Goal: Task Accomplishment & Management: Use online tool/utility

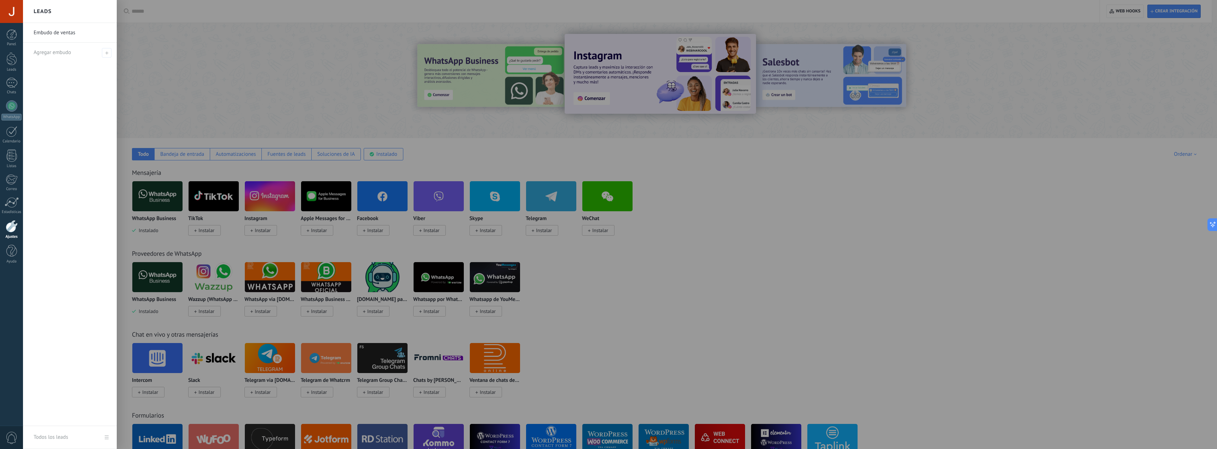
click at [151, 214] on div at bounding box center [631, 224] width 1217 height 449
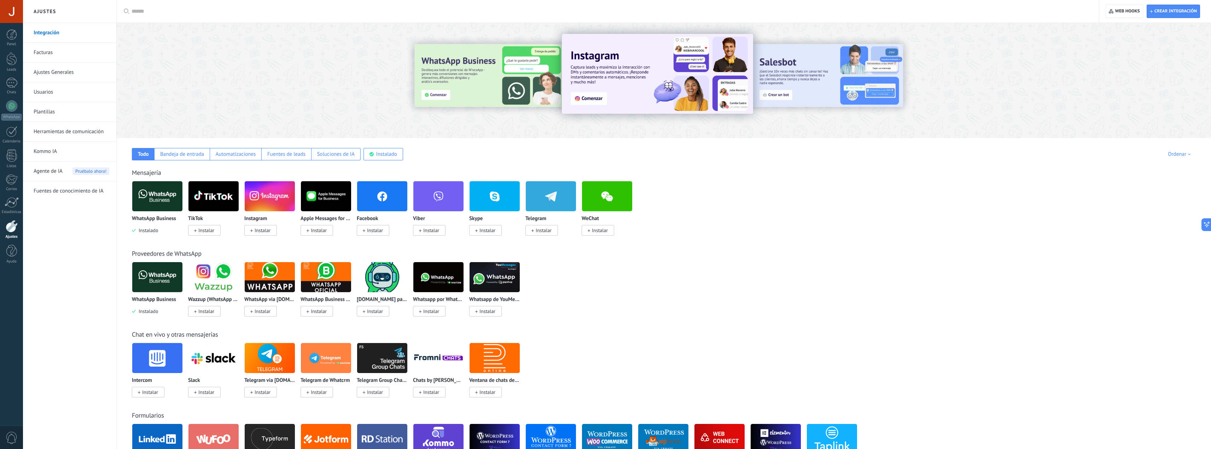
click at [163, 217] on p "WhatsApp Business" at bounding box center [154, 219] width 44 height 6
click at [172, 193] on img at bounding box center [157, 196] width 50 height 34
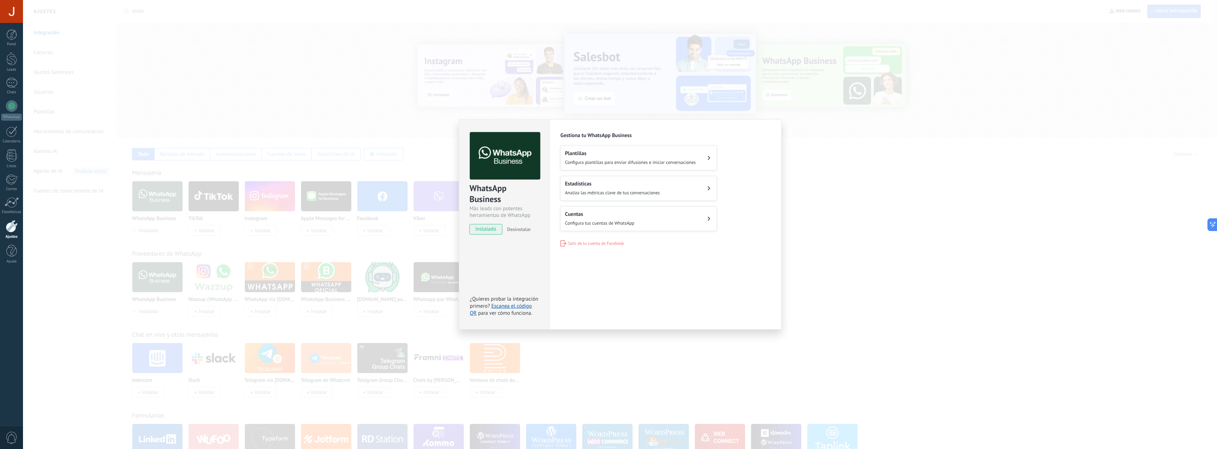
click at [628, 218] on div "Cuentas Configura tus cuentas de WhatsApp" at bounding box center [599, 219] width 69 height 16
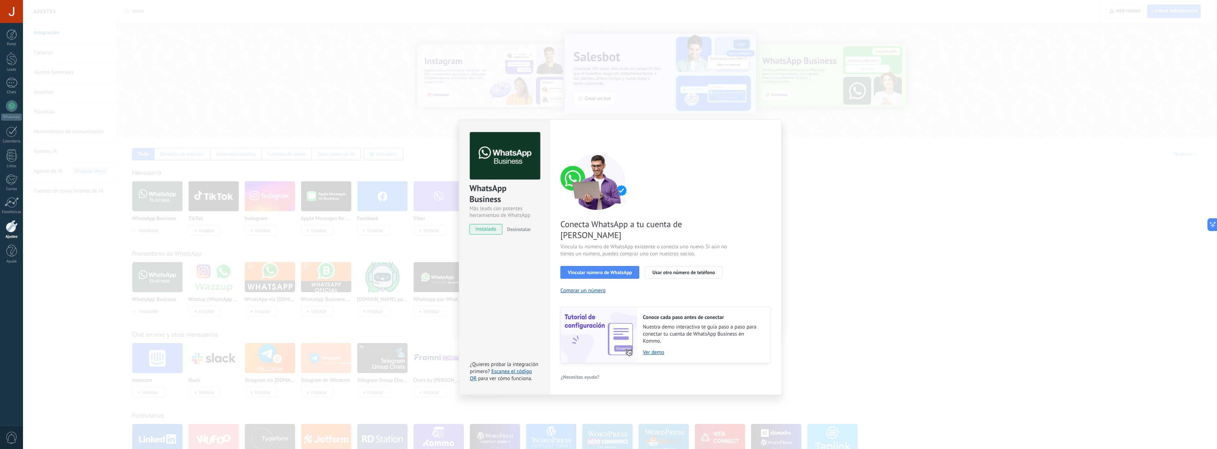
click at [814, 211] on div "WhatsApp Business Más leads con potentes herramientas de WhatsApp instalado Des…" at bounding box center [620, 224] width 1194 height 449
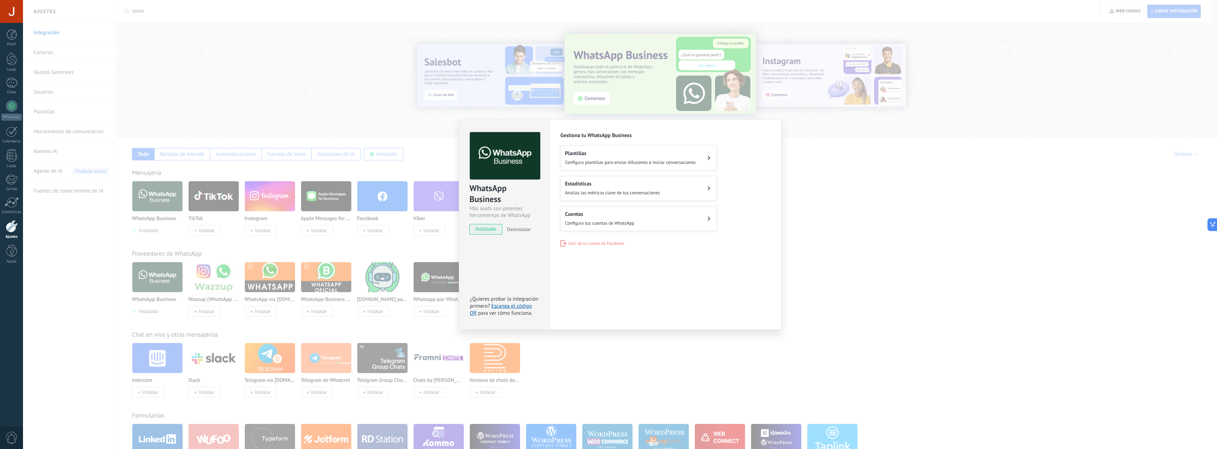
click at [633, 180] on button "Estadísticas Analiza las métricas clave de tus conversaciones" at bounding box center [638, 188] width 156 height 25
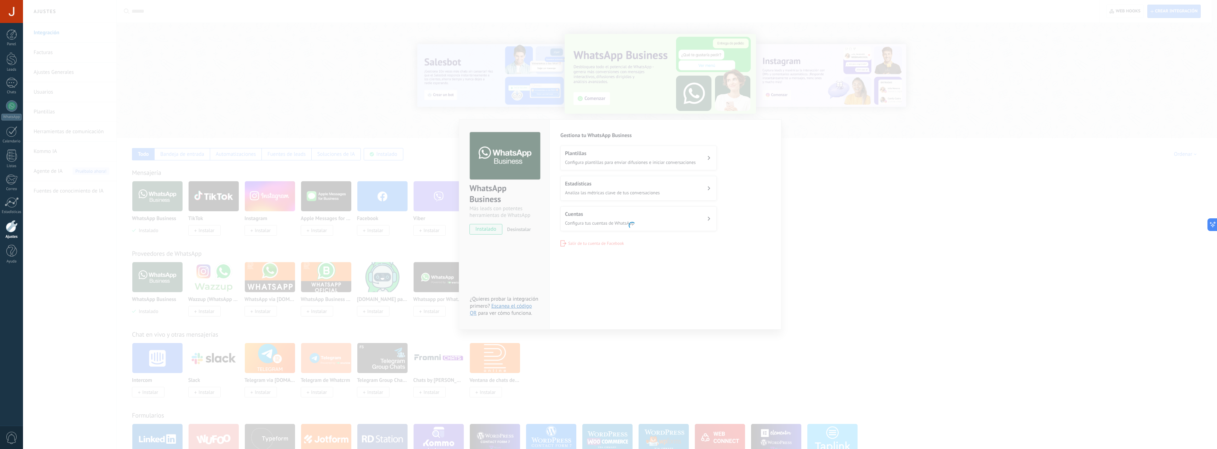
click at [794, 193] on body ".abccls-1,.abccls-2{fill-rule:evenodd}.abccls-2{fill:#fff} .abfcls-1{fill:none}…" at bounding box center [608, 224] width 1217 height 449
click at [820, 226] on body ".abccls-1,.abccls-2{fill-rule:evenodd}.abccls-2{fill:#fff} .abfcls-1{fill:none}…" at bounding box center [608, 224] width 1217 height 449
click at [747, 247] on body ".abccls-1,.abccls-2{fill-rule:evenodd}.abccls-2{fill:#fff} .abfcls-1{fill:none}…" at bounding box center [608, 224] width 1217 height 449
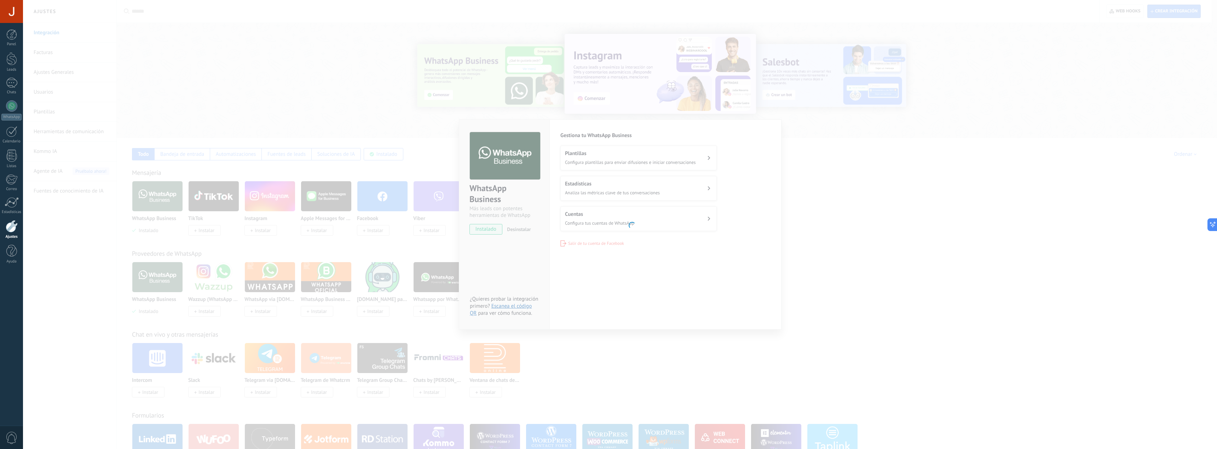
click at [437, 91] on body ".abccls-1,.abccls-2{fill-rule:evenodd}.abccls-2{fill:#fff} .abfcls-1{fill:none}…" at bounding box center [608, 224] width 1217 height 449
drag, startPoint x: 601, startPoint y: 313, endPoint x: 605, endPoint y: 329, distance: 16.4
click at [602, 315] on body ".abccls-1,.abccls-2{fill-rule:evenodd}.abccls-2{fill:#fff} .abfcls-1{fill:none}…" at bounding box center [608, 224] width 1217 height 449
click at [615, 358] on body ".abccls-1,.abccls-2{fill-rule:evenodd}.abccls-2{fill:#fff} .abfcls-1{fill:none}…" at bounding box center [608, 224] width 1217 height 449
click at [13, 86] on div at bounding box center [11, 83] width 11 height 10
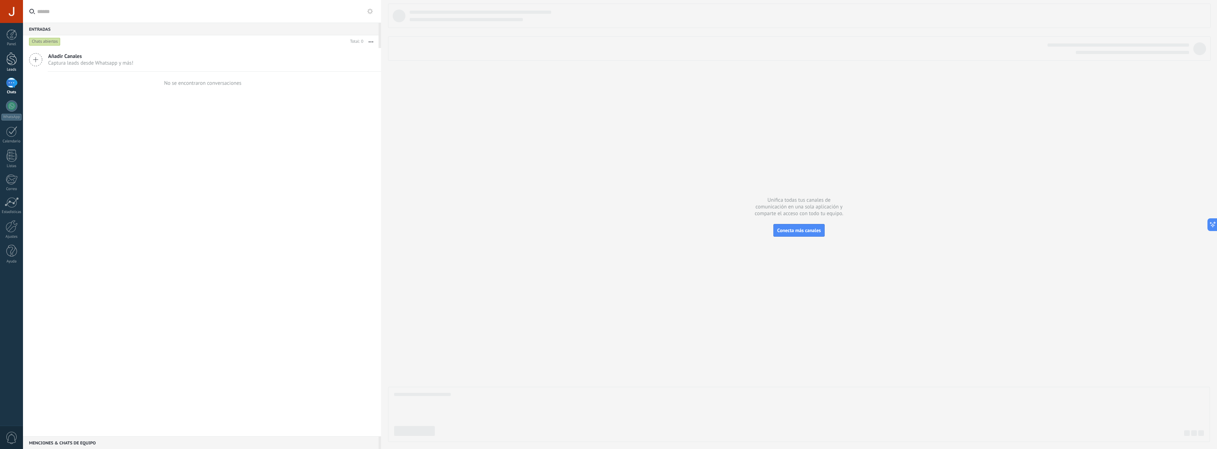
click at [12, 58] on div at bounding box center [11, 58] width 11 height 13
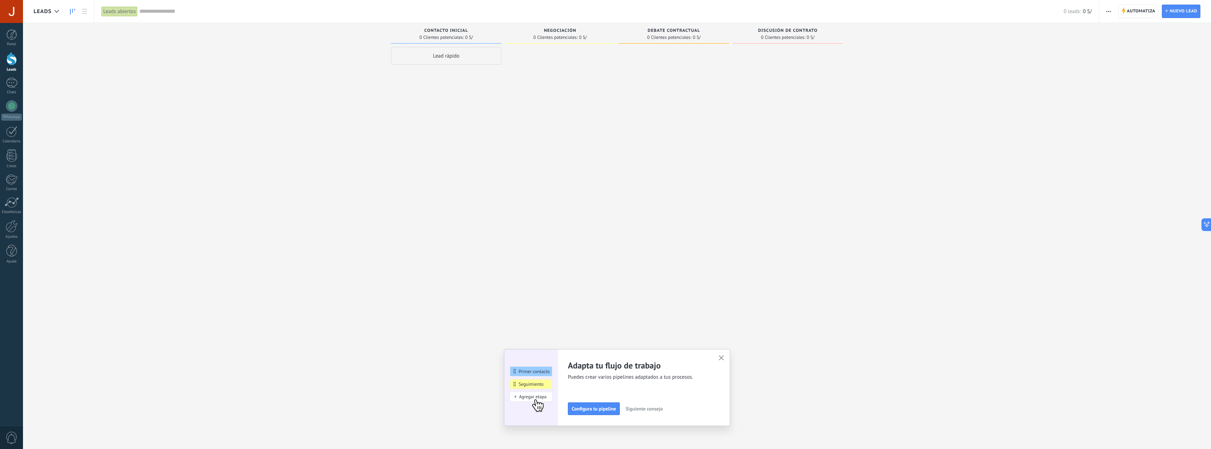
click at [724, 359] on icon "button" at bounding box center [721, 358] width 5 height 5
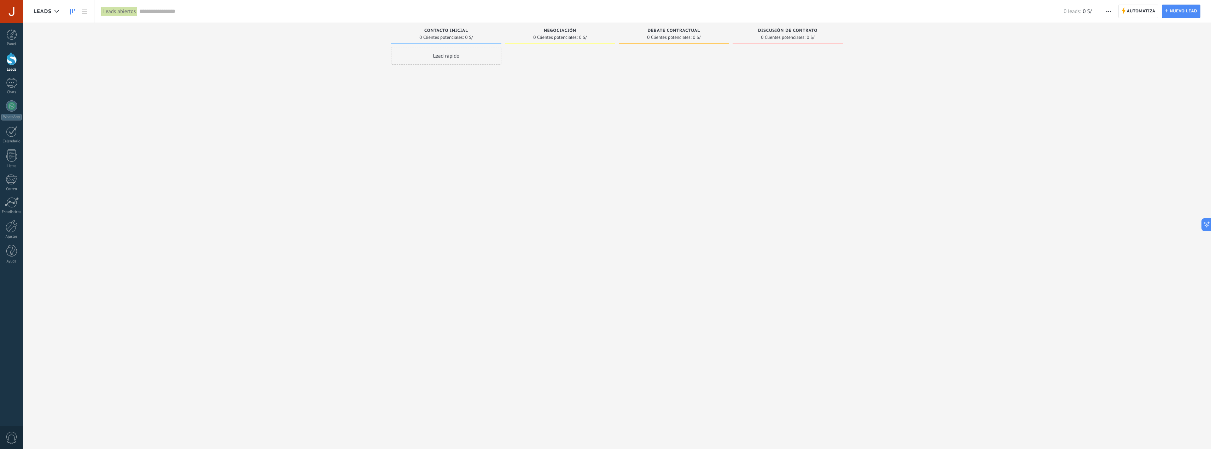
click at [11, 66] on link "Leads" at bounding box center [11, 62] width 23 height 20
click at [15, 92] on div "Chats" at bounding box center [11, 92] width 21 height 5
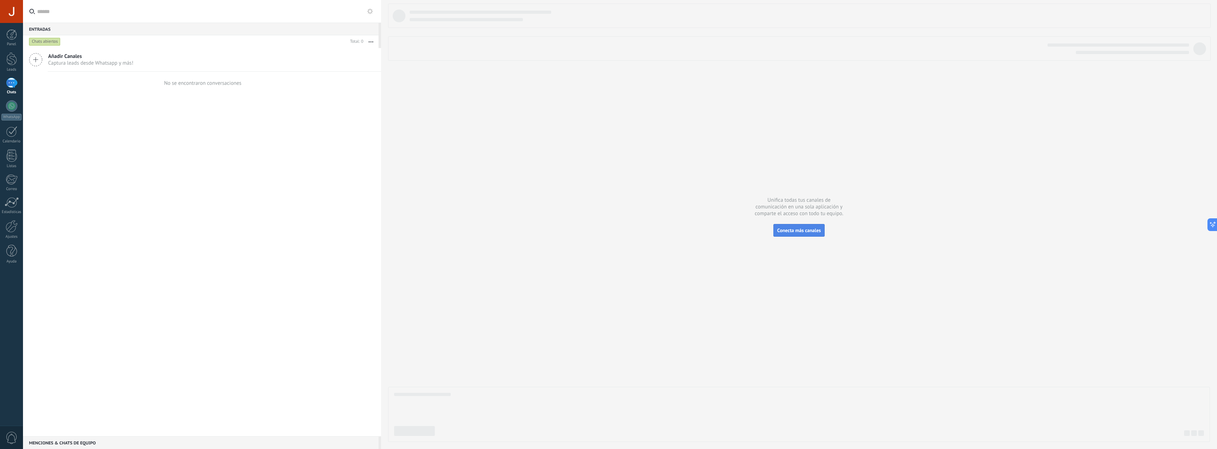
click at [793, 236] on button "Conecta más canales" at bounding box center [798, 230] width 51 height 13
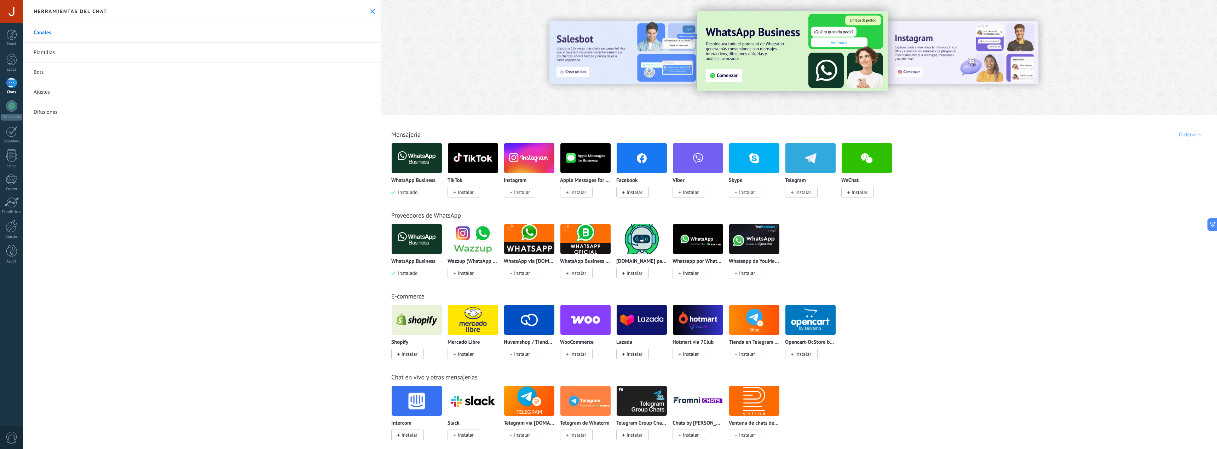
click at [425, 160] on img at bounding box center [416, 158] width 50 height 34
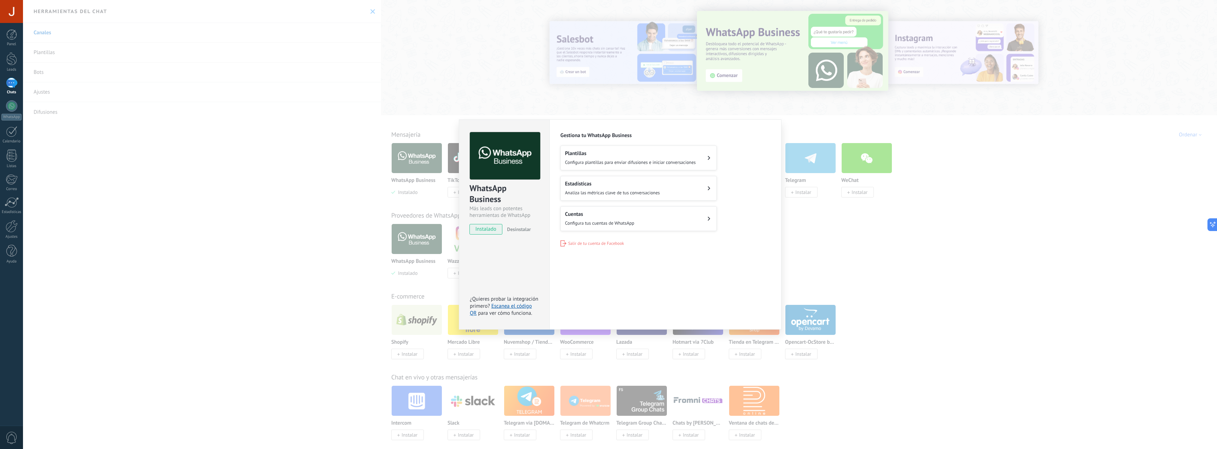
click at [680, 103] on div "WhatsApp Business Más leads con potentes herramientas de WhatsApp instalado Des…" at bounding box center [620, 224] width 1194 height 449
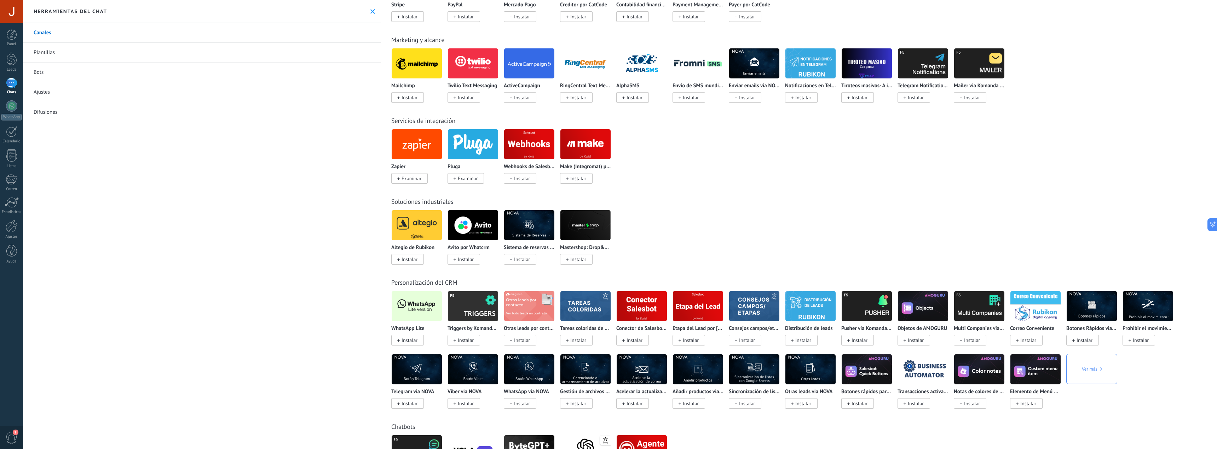
scroll to position [884, 0]
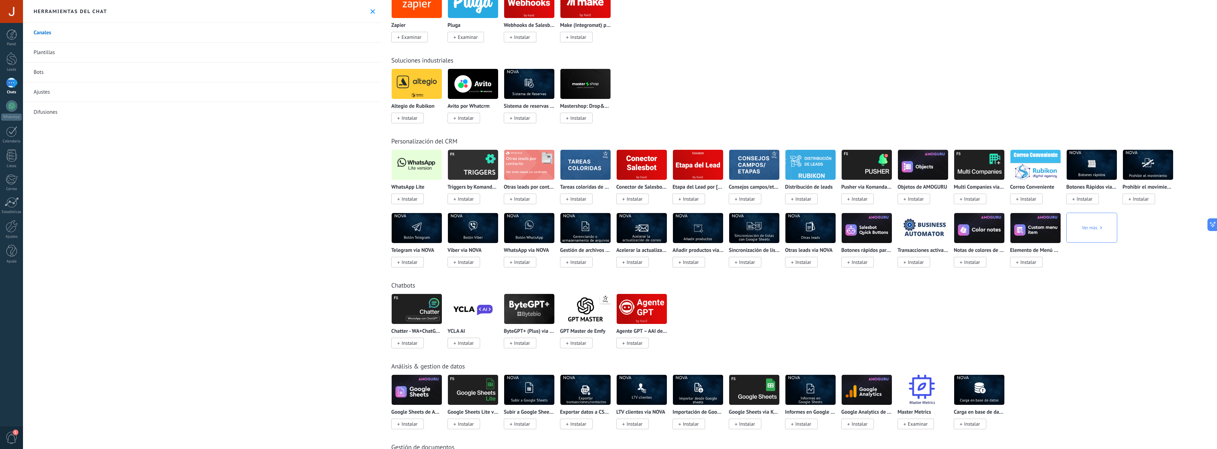
click at [428, 174] on img at bounding box center [416, 165] width 50 height 34
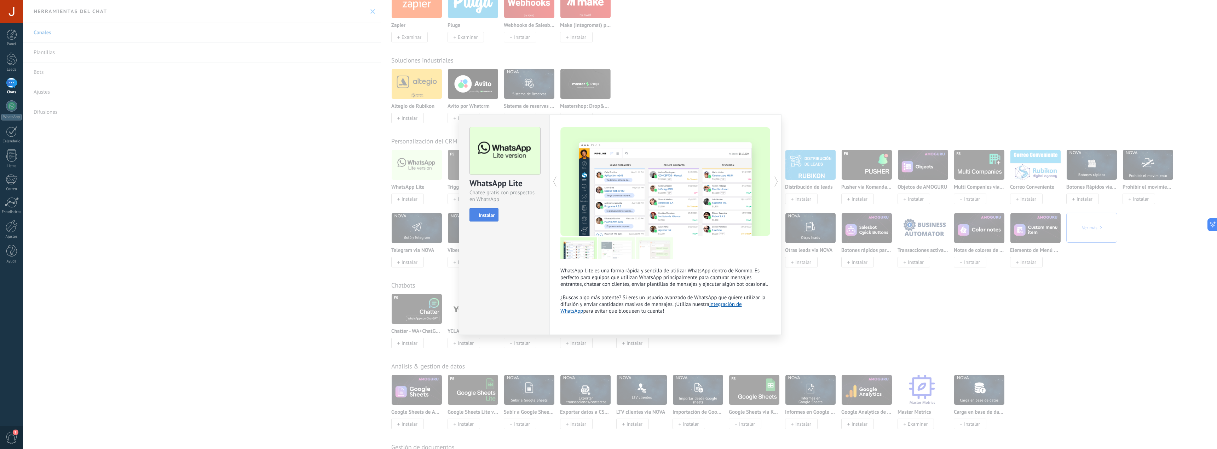
click at [483, 216] on span "Instalar" at bounding box center [486, 215] width 16 height 5
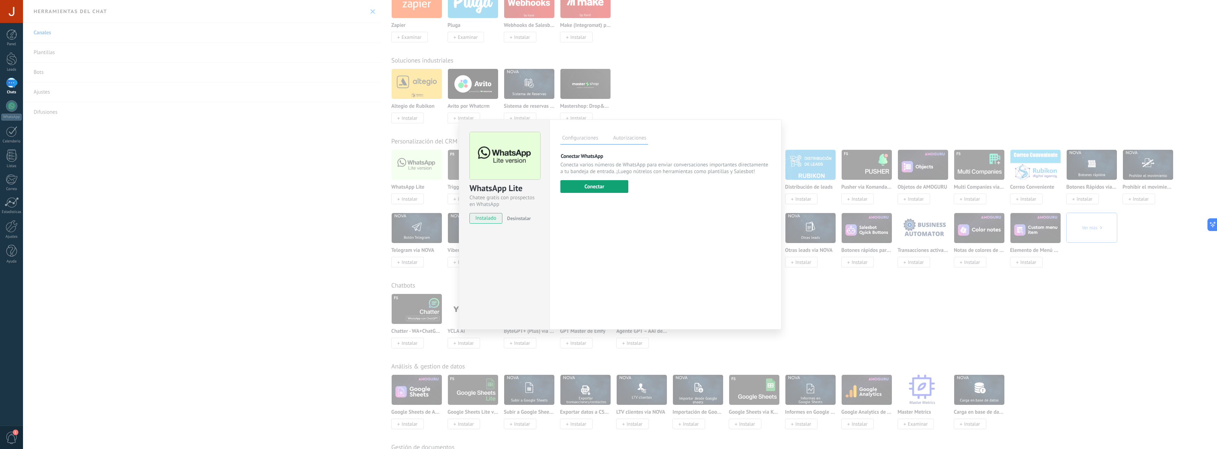
click at [610, 186] on button "Conectar" at bounding box center [594, 186] width 68 height 13
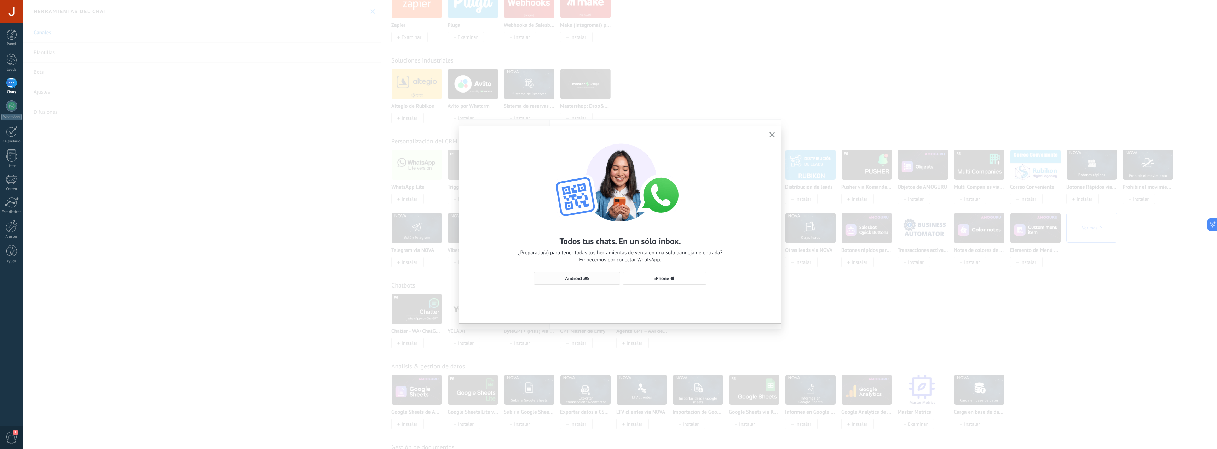
click at [596, 278] on span "Android" at bounding box center [577, 279] width 79 height 6
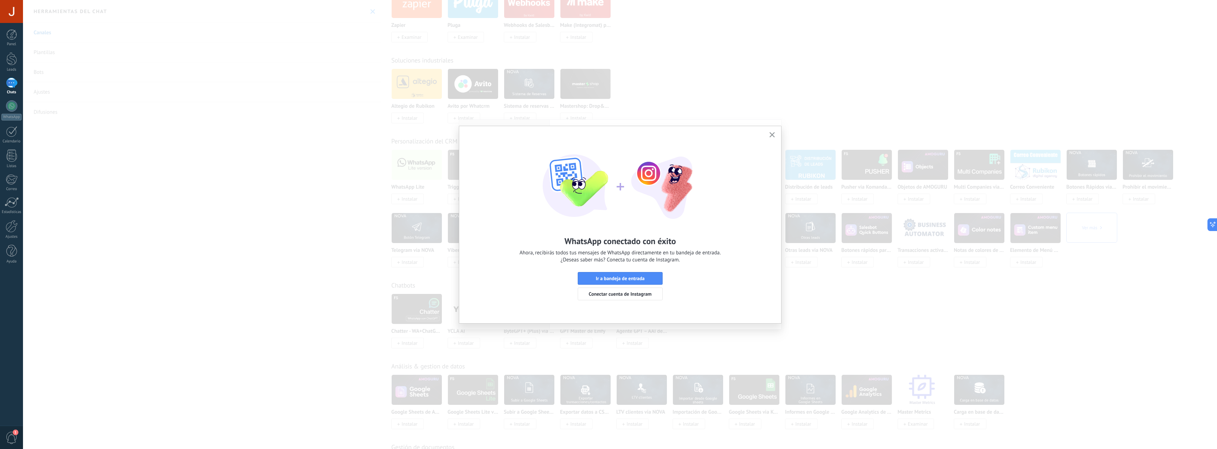
click at [770, 137] on icon "button" at bounding box center [771, 134] width 5 height 5
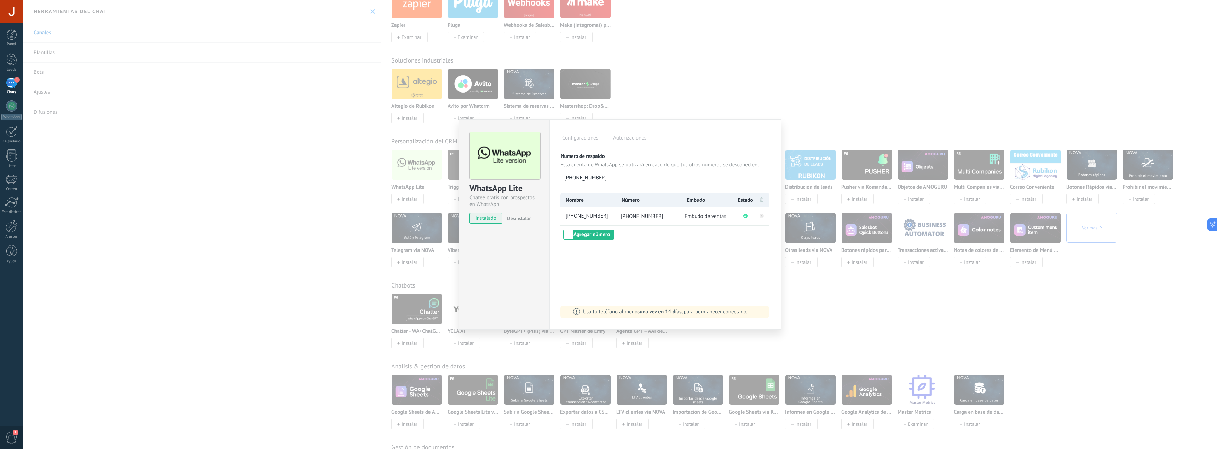
click at [695, 75] on div "WhatsApp Lite Chatee gratis con prospectos en WhatsApp instalado Desinstalar Co…" at bounding box center [620, 224] width 1194 height 449
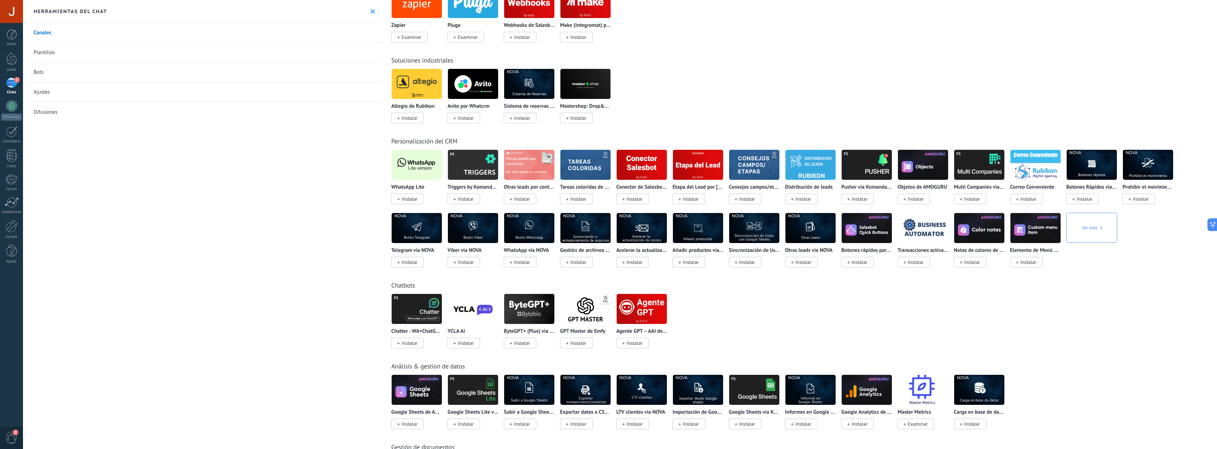
click at [370, 10] on use at bounding box center [372, 11] width 5 height 5
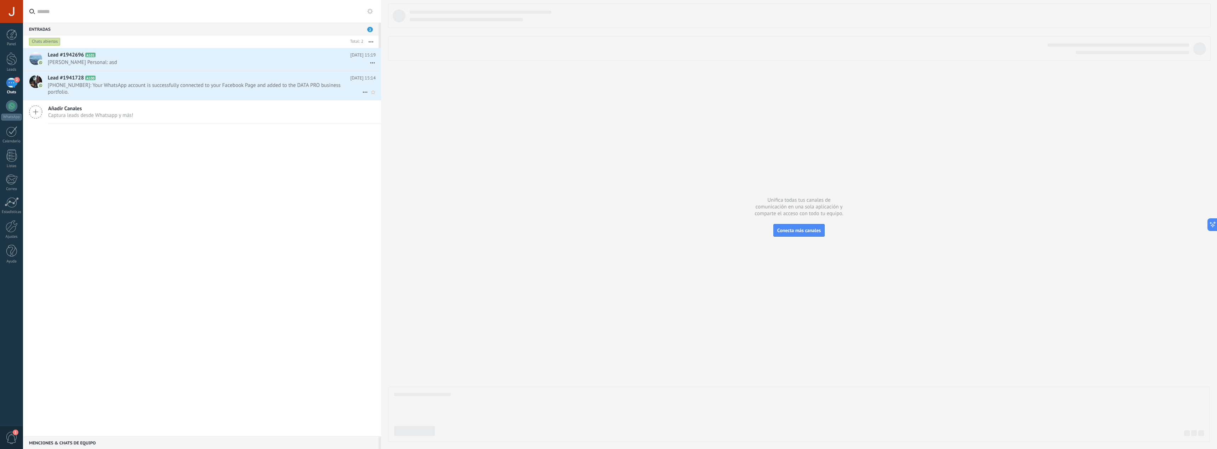
click at [112, 82] on span "447710173736: Your WhatsApp account is successfully connected to your Facebook …" at bounding box center [205, 88] width 314 height 13
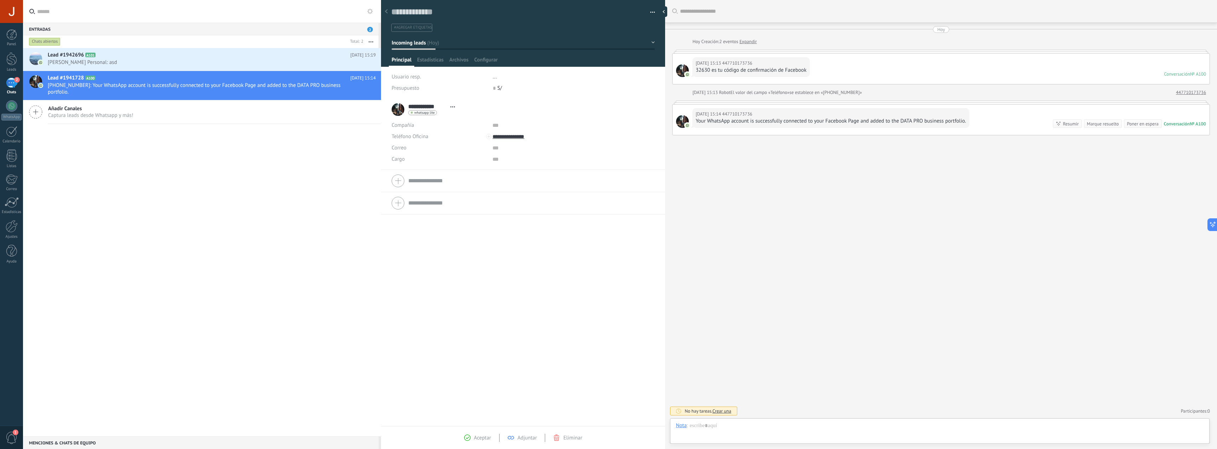
scroll to position [11, 0]
click at [178, 49] on div "Lead #1942696 A101 Hoy 15:19 Justino Personal: asd" at bounding box center [214, 59] width 333 height 22
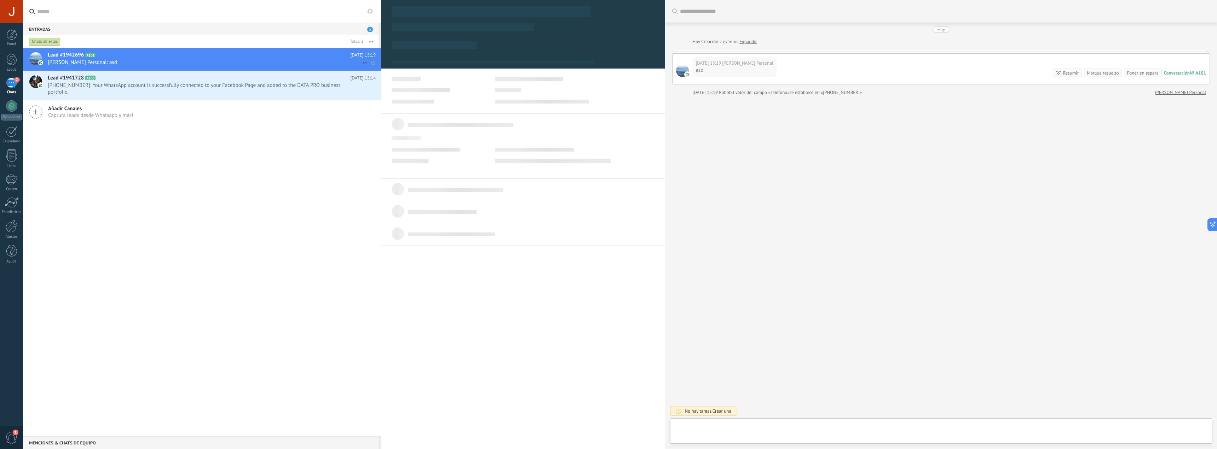
type textarea "**********"
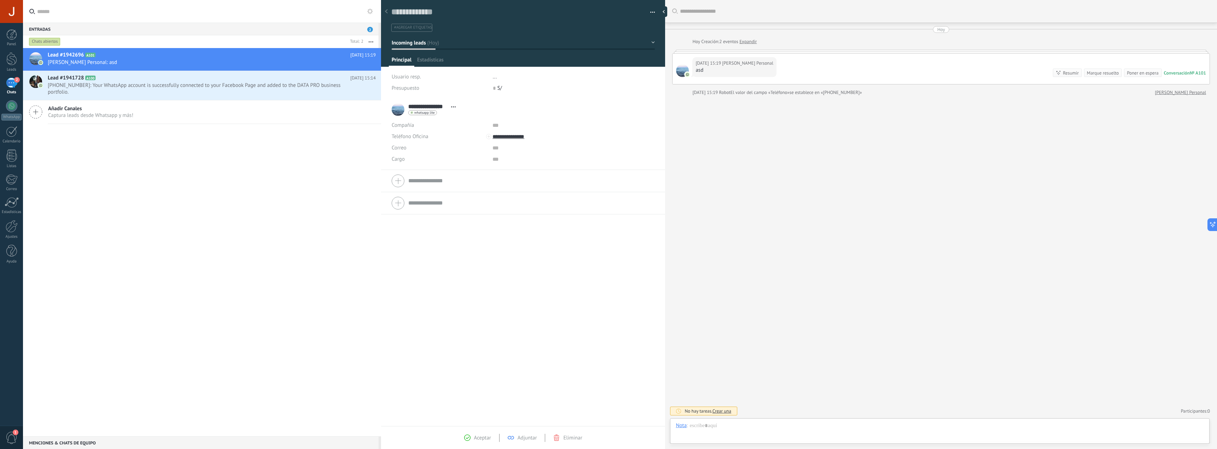
scroll to position [11, 0]
click at [16, 83] on div "2" at bounding box center [11, 83] width 11 height 10
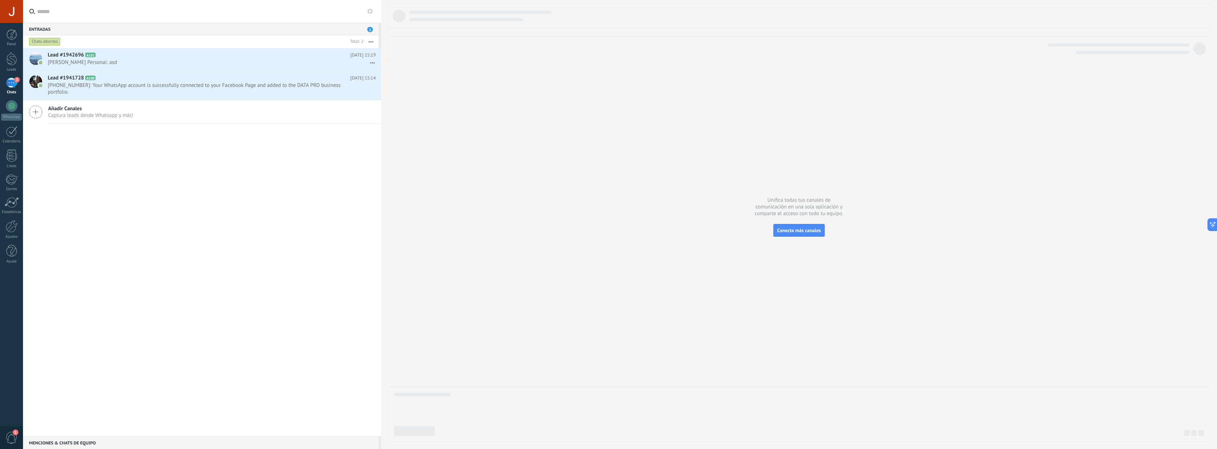
click at [373, 10] on button at bounding box center [370, 11] width 8 height 8
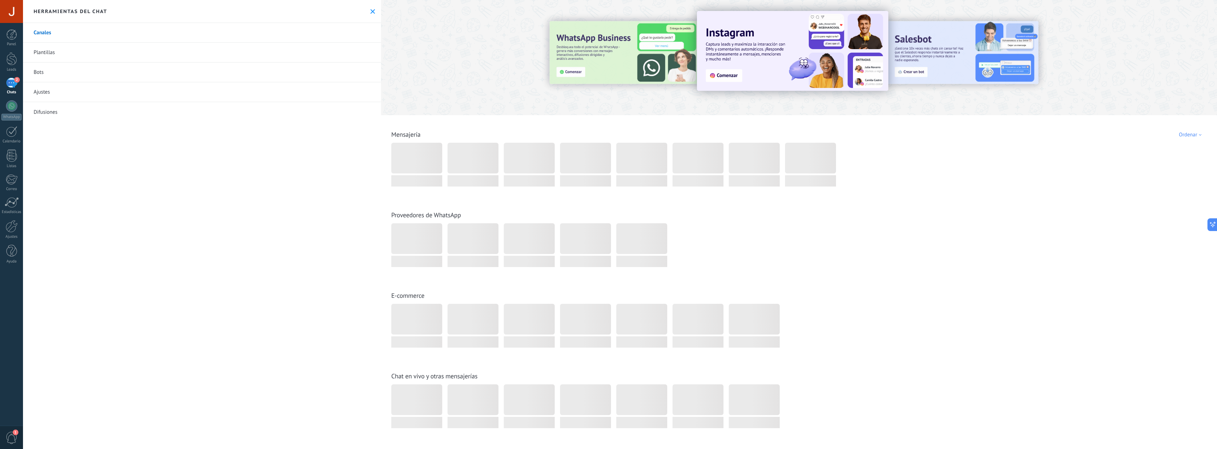
click at [97, 72] on link "Bots" at bounding box center [202, 73] width 358 height 20
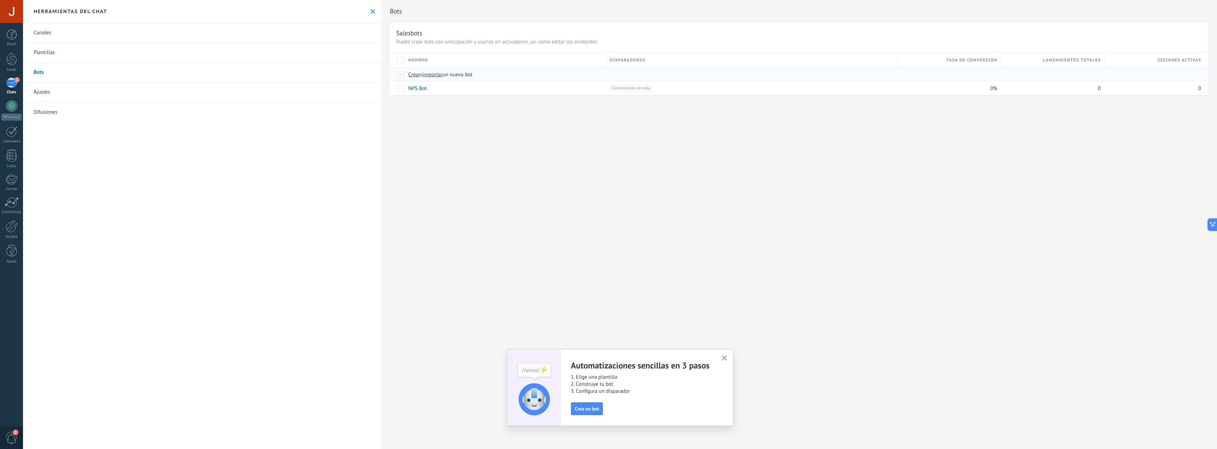
click at [440, 75] on span "importar" at bounding box center [433, 74] width 20 height 7
click at [0, 0] on input "importar un nuevo bot" at bounding box center [0, 0] width 0 height 0
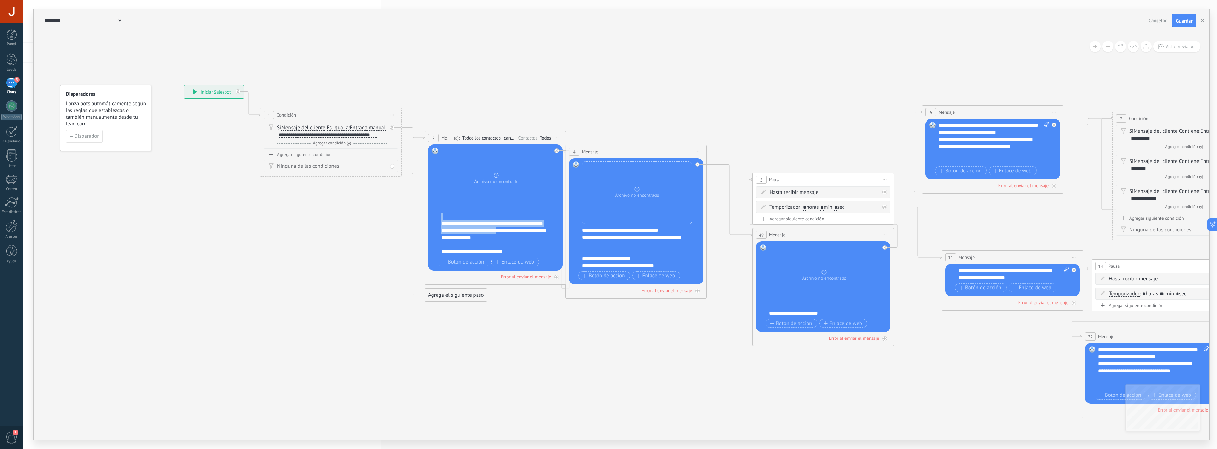
scroll to position [99, 0]
drag, startPoint x: 442, startPoint y: 215, endPoint x: 526, endPoint y: 267, distance: 99.1
click at [526, 267] on div "**********" at bounding box center [496, 208] width 110 height 121
click at [518, 227] on div "**********" at bounding box center [499, 234] width 117 height 42
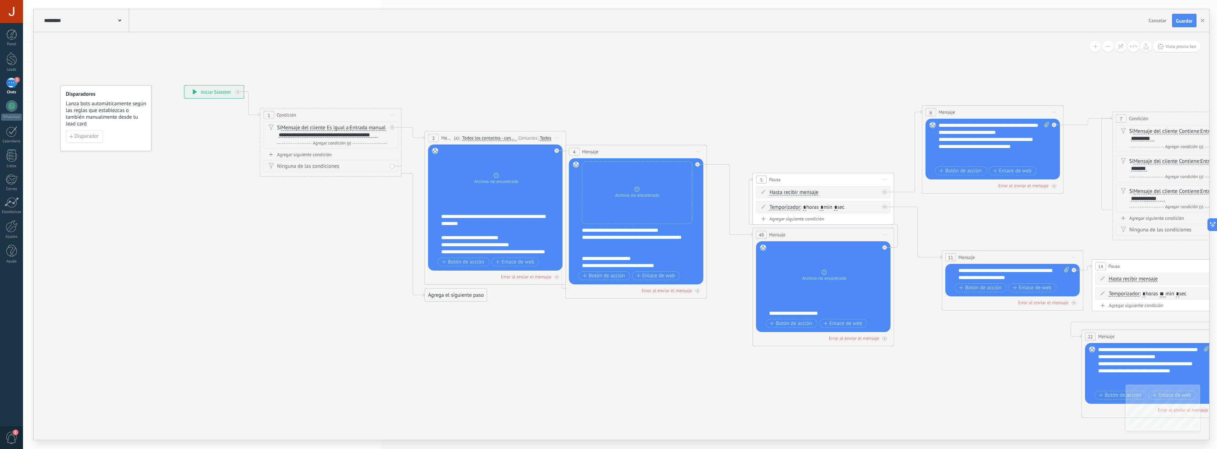
click at [443, 217] on div "**********" at bounding box center [499, 234] width 117 height 42
click at [1203, 20] on icon "button" at bounding box center [1202, 21] width 4 height 4
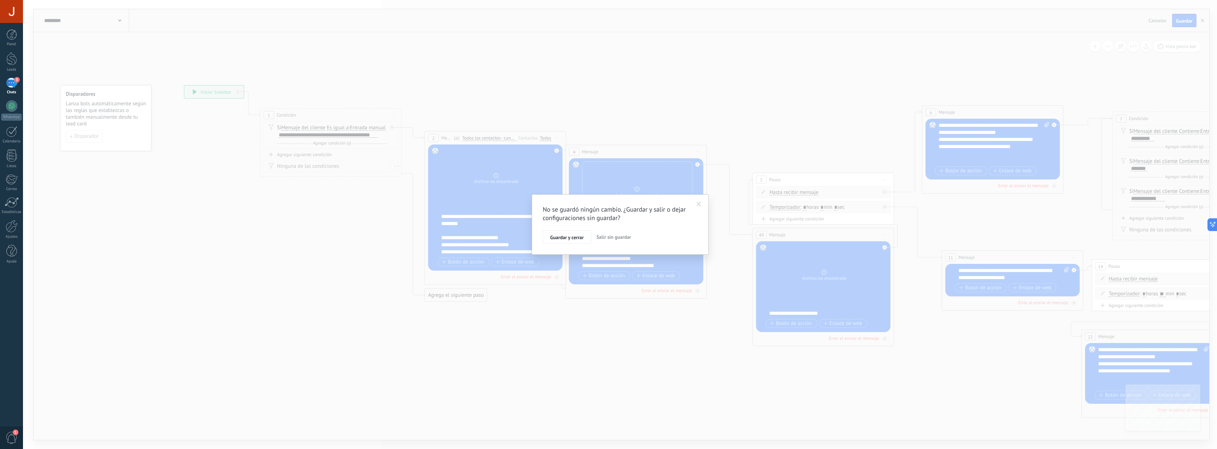
click at [698, 205] on span at bounding box center [698, 204] width 5 height 5
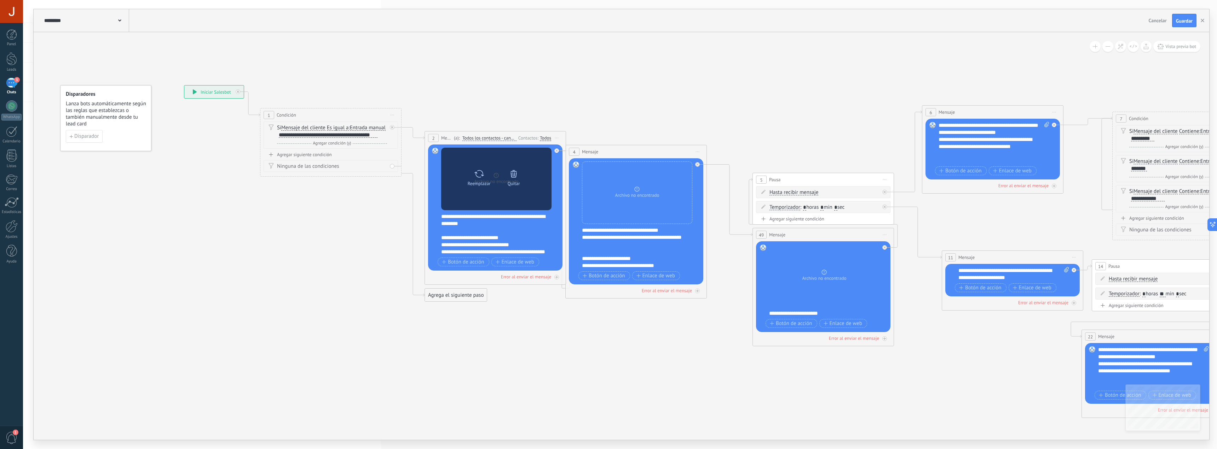
click at [513, 178] on icon at bounding box center [513, 173] width 6 height 7
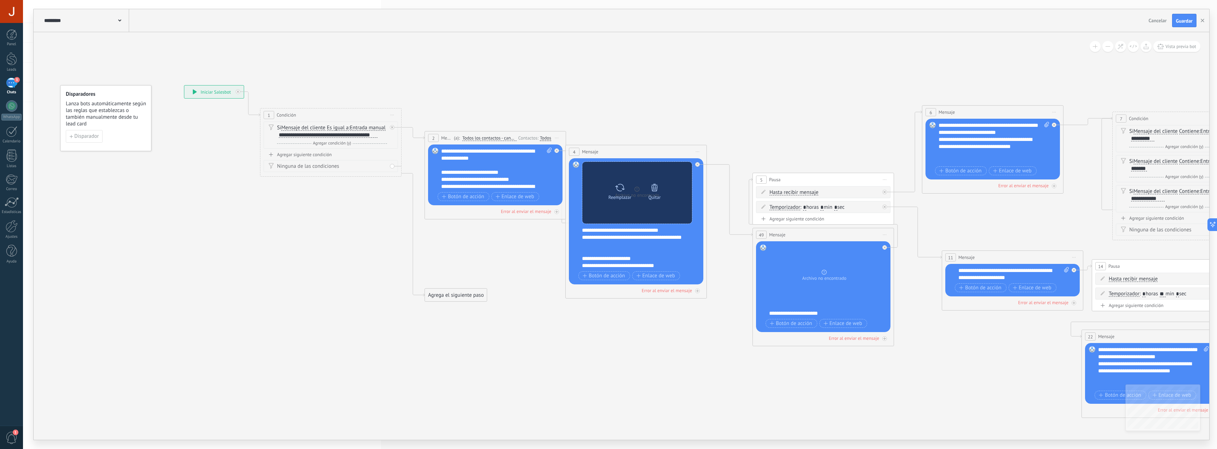
click at [655, 196] on div "Quitar" at bounding box center [654, 197] width 12 height 5
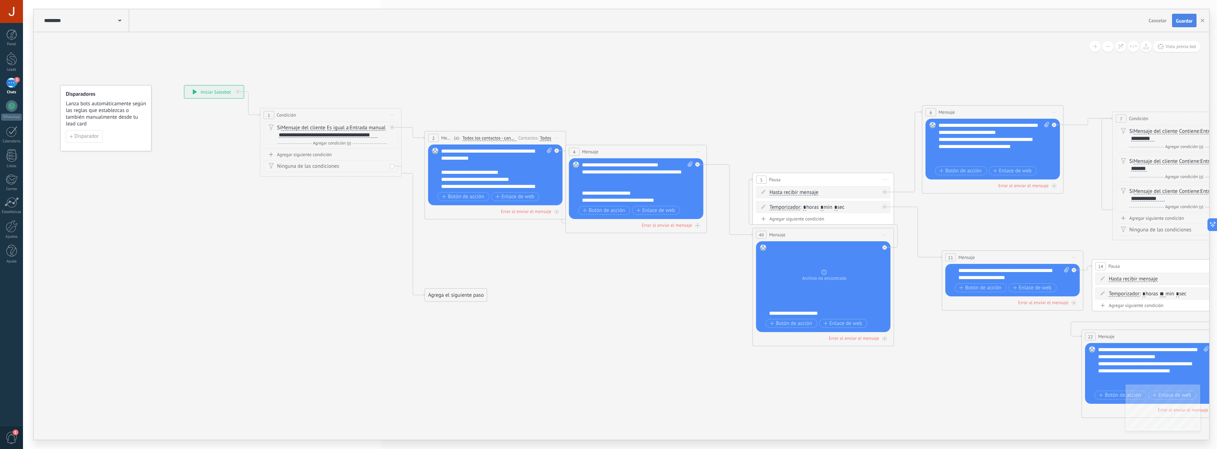
click at [1186, 20] on span "Guardar" at bounding box center [1184, 20] width 17 height 5
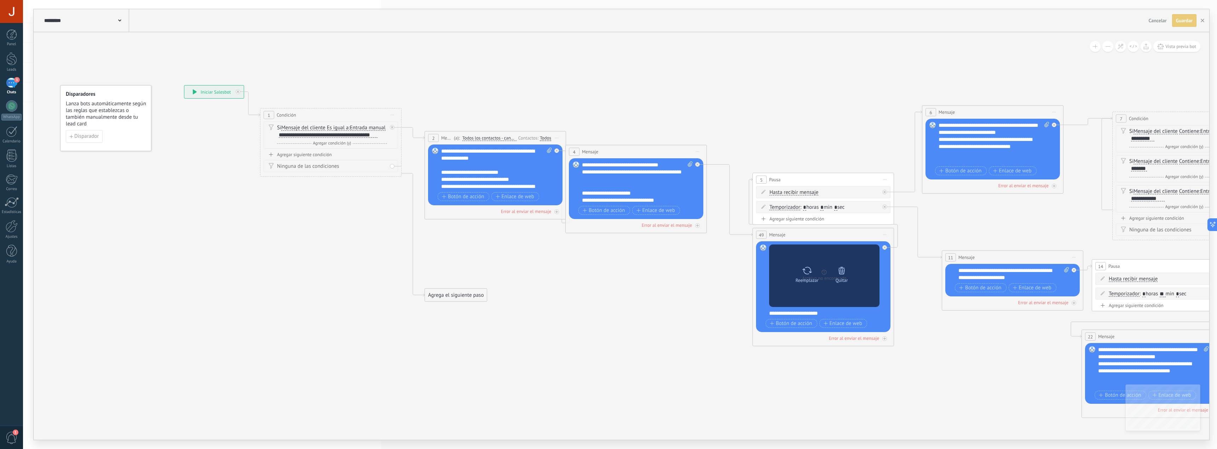
click at [841, 275] on icon at bounding box center [841, 271] width 10 height 10
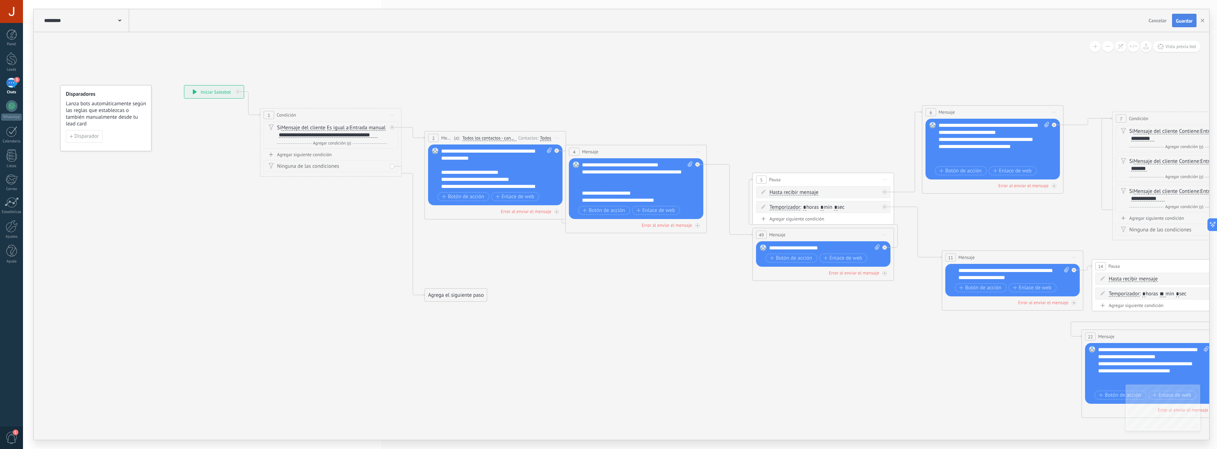
click at [1190, 22] on span "Guardar" at bounding box center [1184, 20] width 17 height 5
click at [548, 151] on icon at bounding box center [549, 150] width 5 height 5
click input "Subir" at bounding box center [0, 0] width 0 height 0
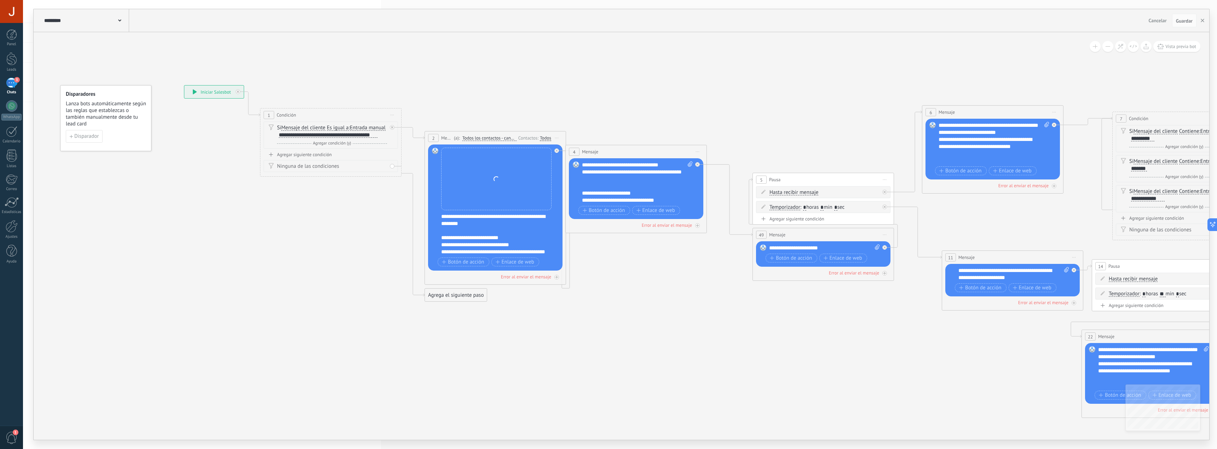
click at [688, 163] on icon at bounding box center [689, 164] width 5 height 5
click input "Subir" at bounding box center [0, 0] width 0 height 0
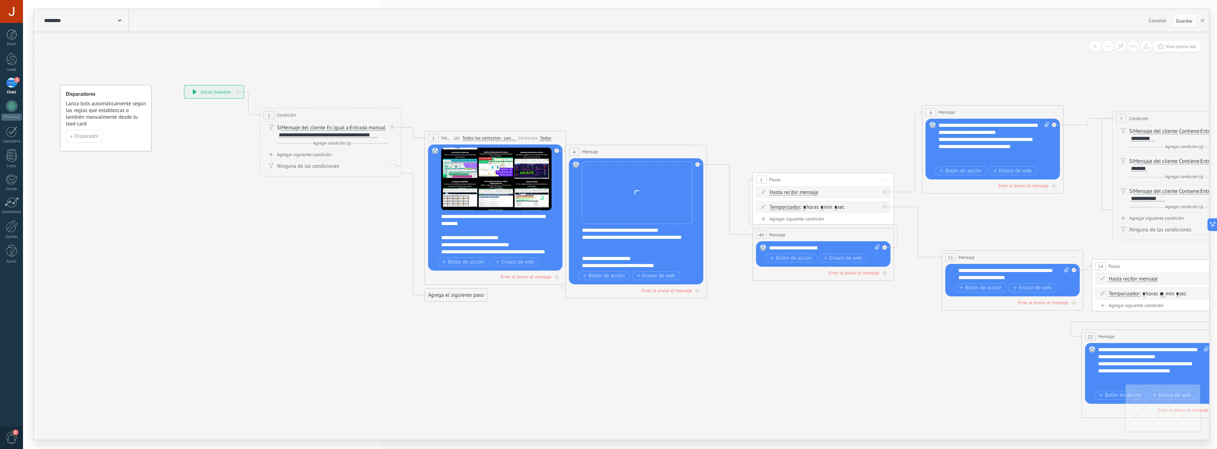
click at [637, 237] on div "**********" at bounding box center [640, 248] width 117 height 42
click at [475, 220] on div "**********" at bounding box center [499, 234] width 117 height 42
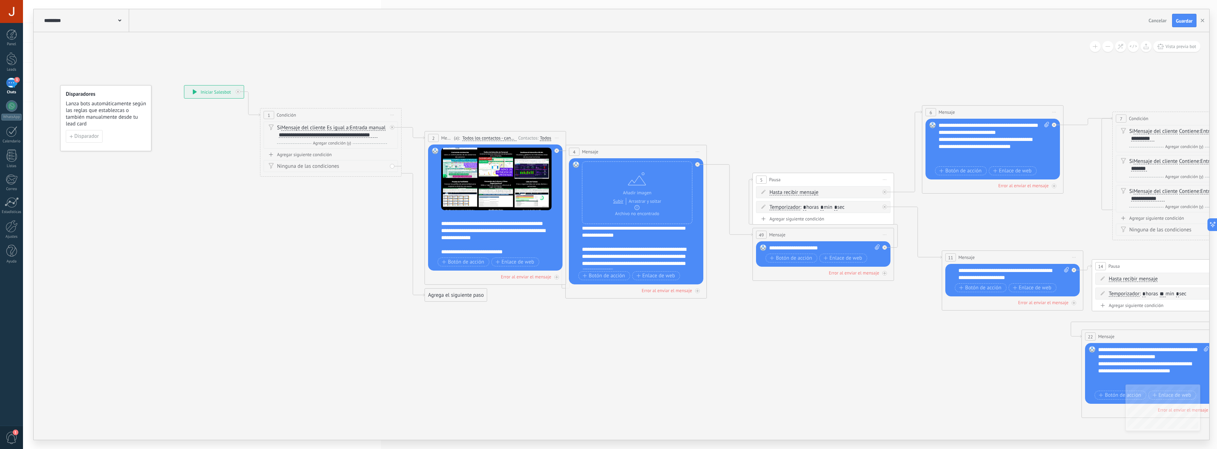
scroll to position [71, 0]
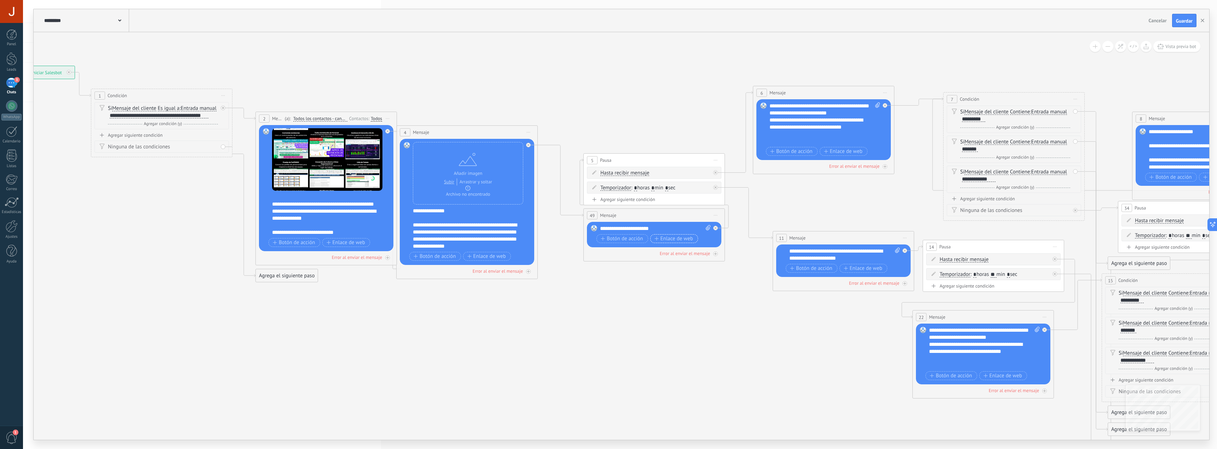
drag, startPoint x: 820, startPoint y: 314, endPoint x: 690, endPoint y: 240, distance: 150.3
click at [651, 295] on icon at bounding box center [801, 329] width 1926 height 880
click at [707, 228] on icon at bounding box center [707, 227] width 5 height 5
click input "Subir" at bounding box center [0, 0] width 0 height 0
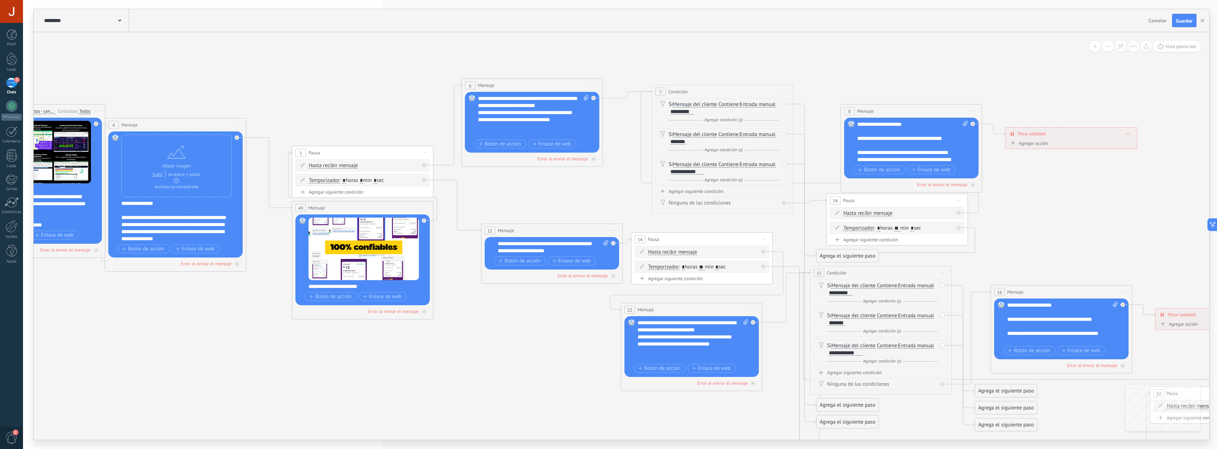
drag, startPoint x: 703, startPoint y: 342, endPoint x: 492, endPoint y: 338, distance: 211.2
click at [492, 338] on icon at bounding box center [510, 322] width 1926 height 880
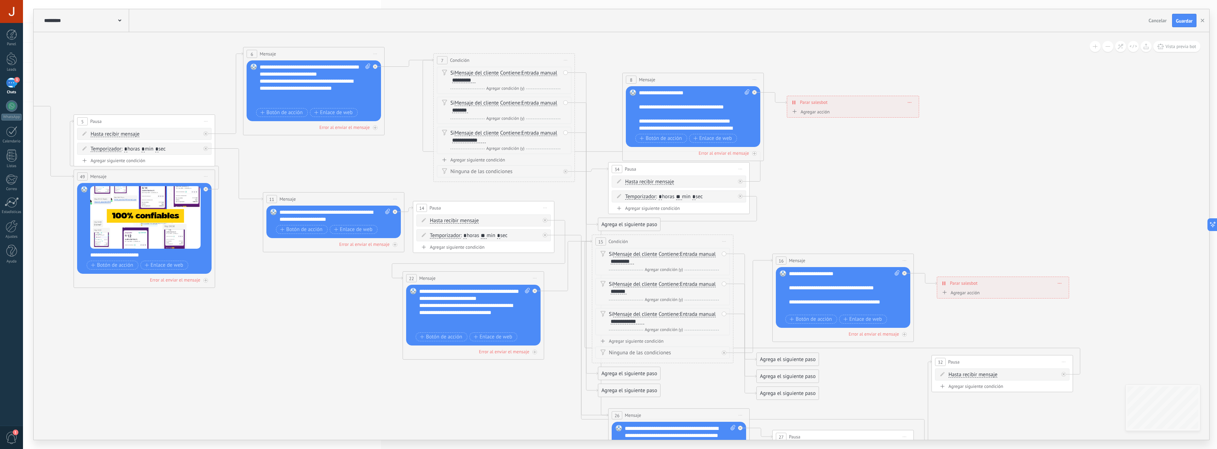
drag, startPoint x: 565, startPoint y: 346, endPoint x: 347, endPoint y: 314, distance: 220.5
click at [347, 314] on icon at bounding box center [291, 290] width 1926 height 880
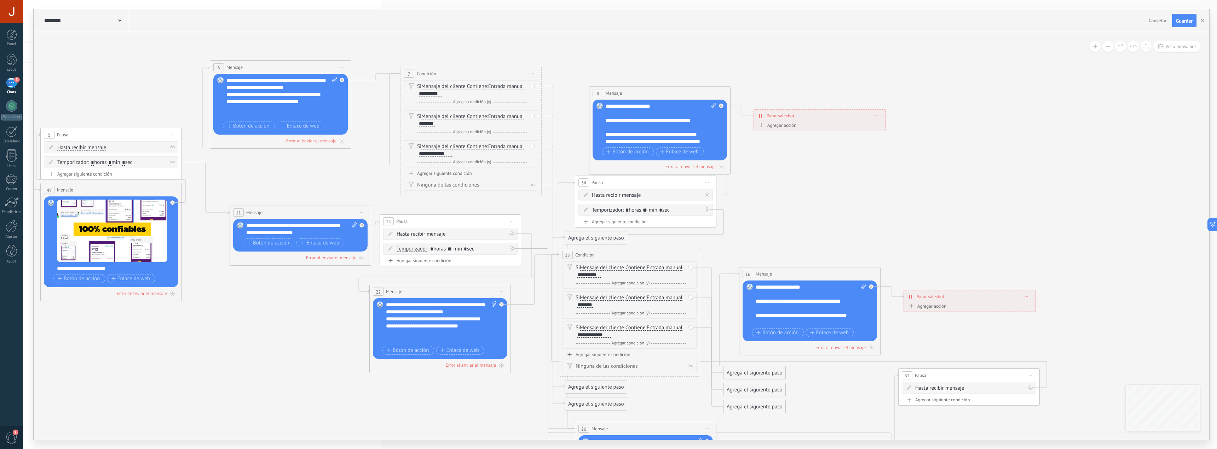
drag, startPoint x: 857, startPoint y: 223, endPoint x: 824, endPoint y: 237, distance: 35.9
click at [824, 237] on icon at bounding box center [258, 303] width 1926 height 880
drag, startPoint x: 596, startPoint y: 385, endPoint x: 661, endPoint y: 116, distance: 277.0
drag, startPoint x: 600, startPoint y: 404, endPoint x: 693, endPoint y: 126, distance: 292.5
drag, startPoint x: 602, startPoint y: 239, endPoint x: 646, endPoint y: 129, distance: 118.7
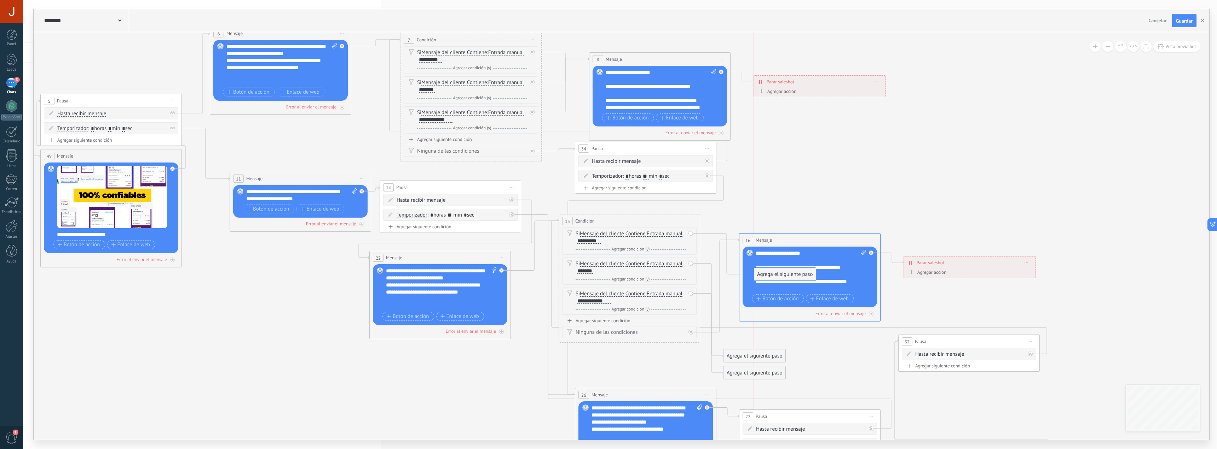
drag, startPoint x: 751, startPoint y: 344, endPoint x: 785, endPoint y: 260, distance: 90.1
drag, startPoint x: 750, startPoint y: 355, endPoint x: 790, endPoint y: 272, distance: 91.7
drag, startPoint x: 763, startPoint y: 372, endPoint x: 801, endPoint y: 285, distance: 94.5
click at [892, 126] on icon at bounding box center [258, 270] width 1926 height 880
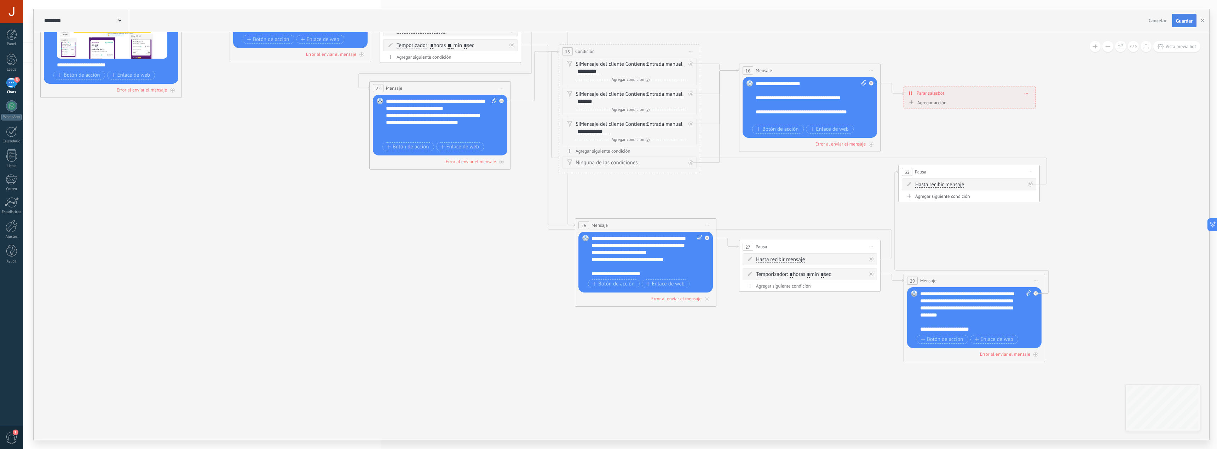
click at [1183, 18] on span "Guardar" at bounding box center [1184, 20] width 17 height 5
click at [1203, 20] on use "button" at bounding box center [1202, 21] width 4 height 4
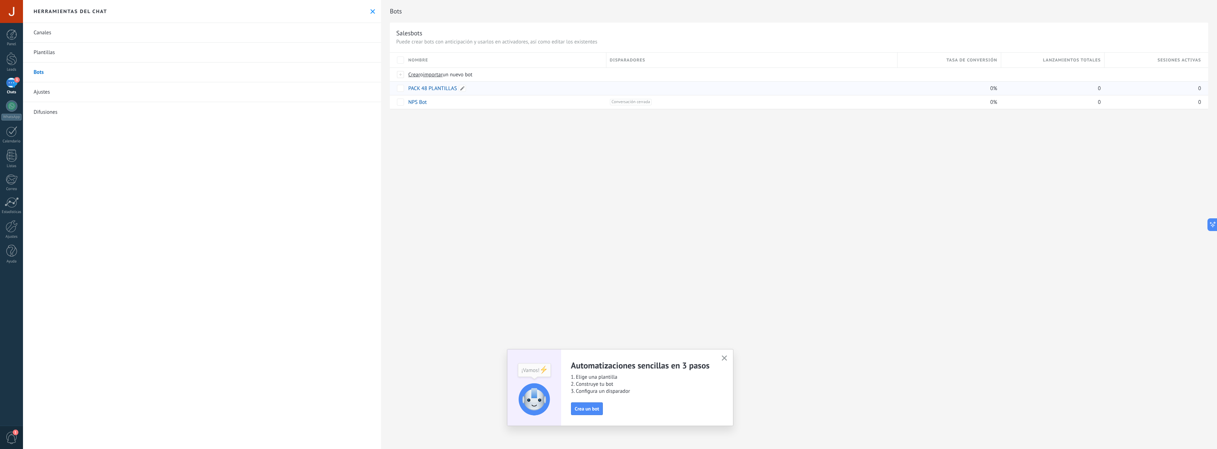
click at [438, 89] on link "PACK 48 PLANTILLAS" at bounding box center [432, 88] width 49 height 7
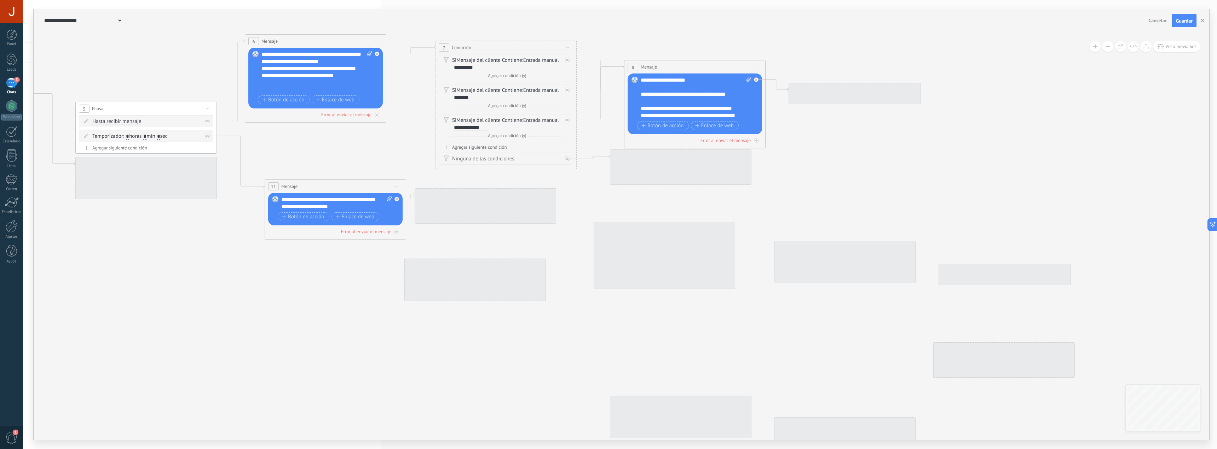
drag, startPoint x: 903, startPoint y: 331, endPoint x: 221, endPoint y: 261, distance: 685.8
click at [221, 261] on icon at bounding box center [293, 277] width 1926 height 880
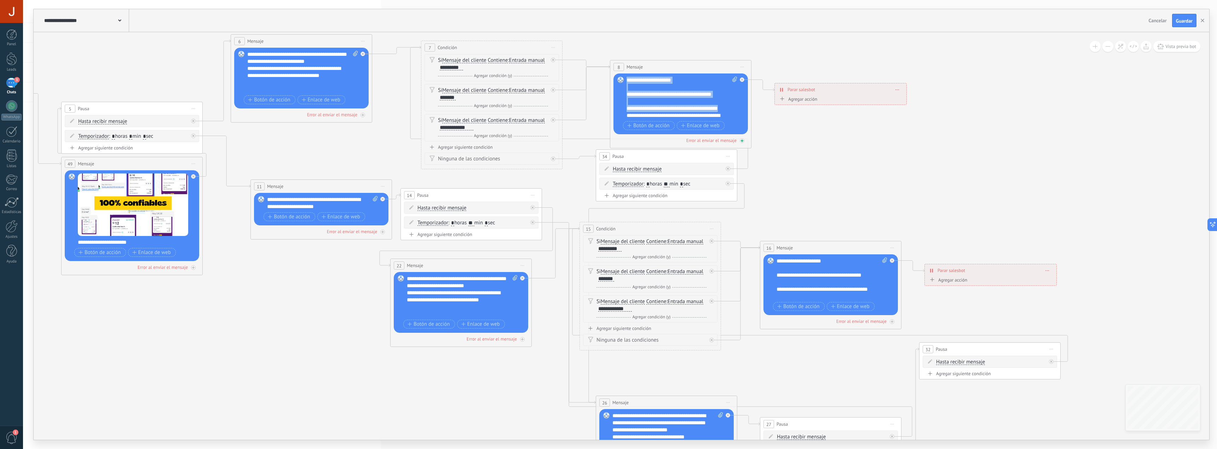
scroll to position [35, 0]
drag, startPoint x: 627, startPoint y: 80, endPoint x: 704, endPoint y: 110, distance: 82.7
copy div "**********"
click at [1201, 20] on icon "button" at bounding box center [1202, 21] width 4 height 4
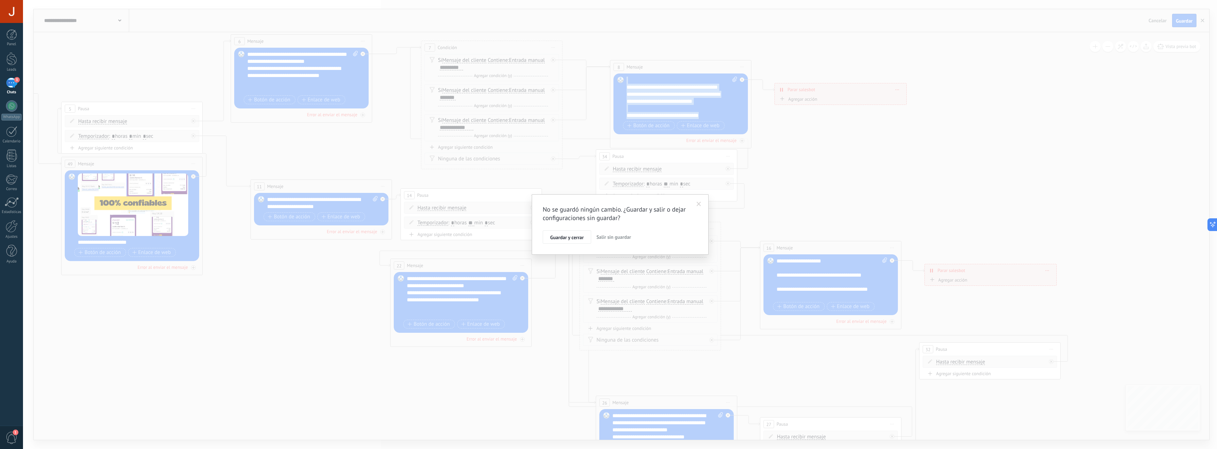
click at [633, 239] on button "Salir sin guardar" at bounding box center [613, 237] width 40 height 13
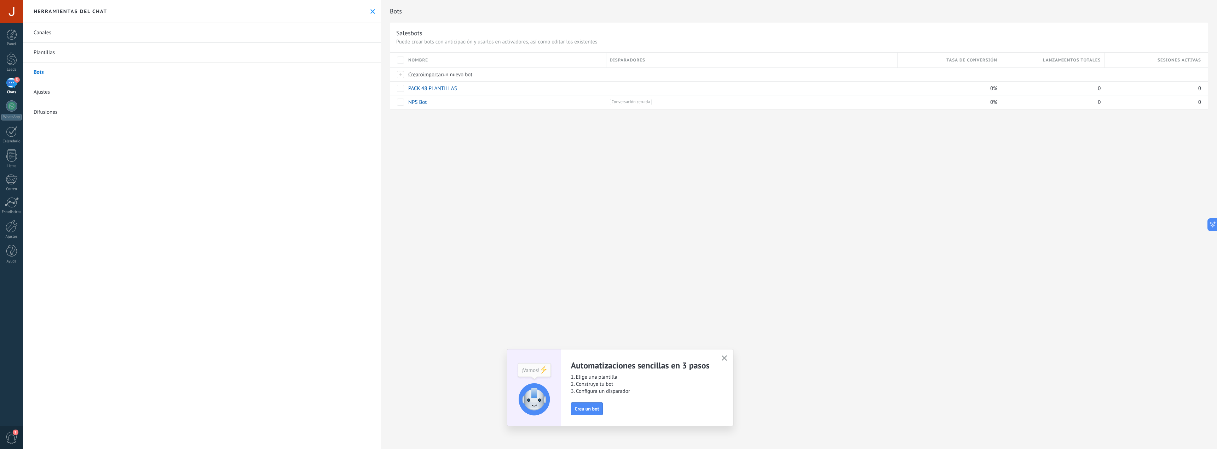
click at [93, 49] on link "Plantillas" at bounding box center [202, 53] width 358 height 20
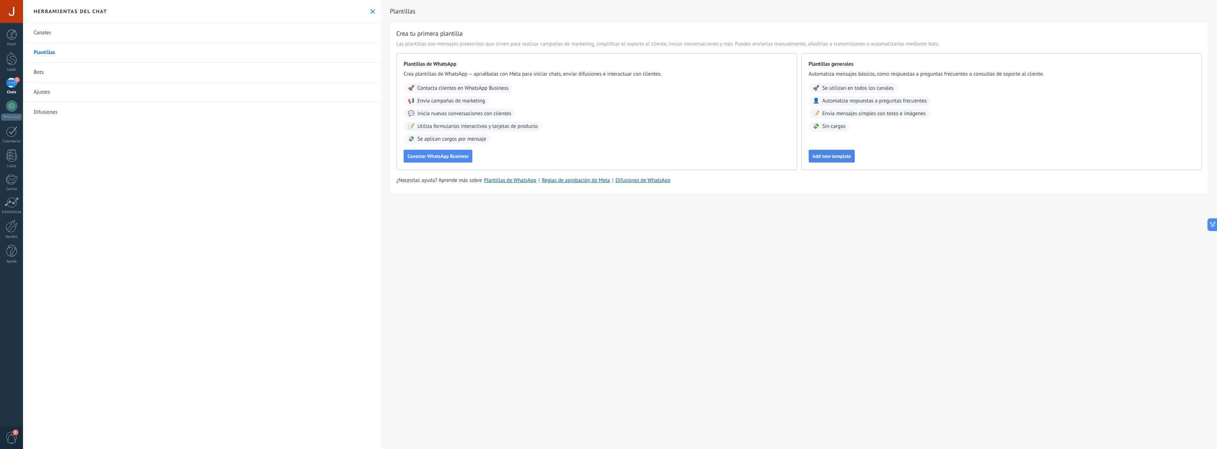
click at [827, 158] on span "Add new template" at bounding box center [831, 156] width 39 height 5
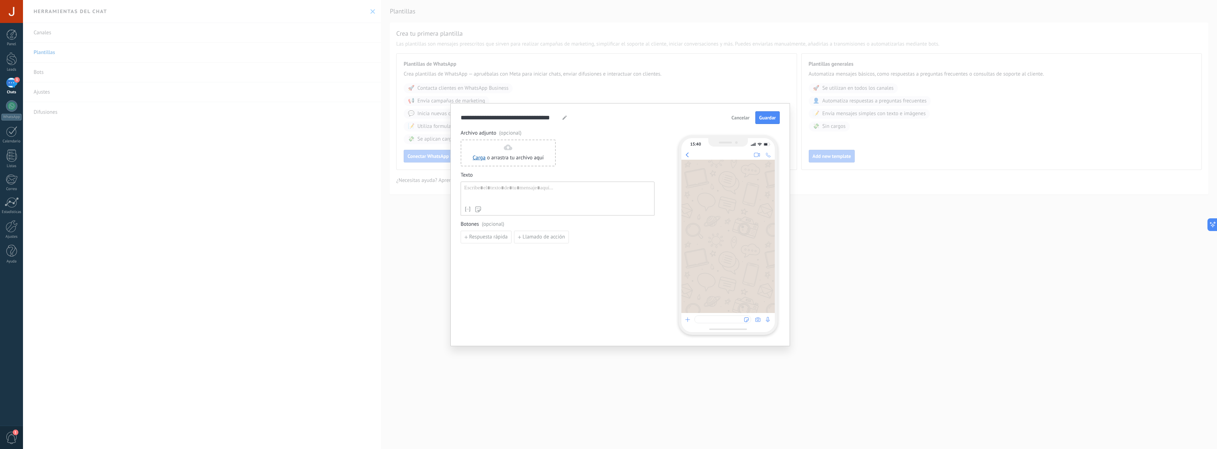
click at [742, 118] on span "Cancelar" at bounding box center [740, 117] width 18 height 5
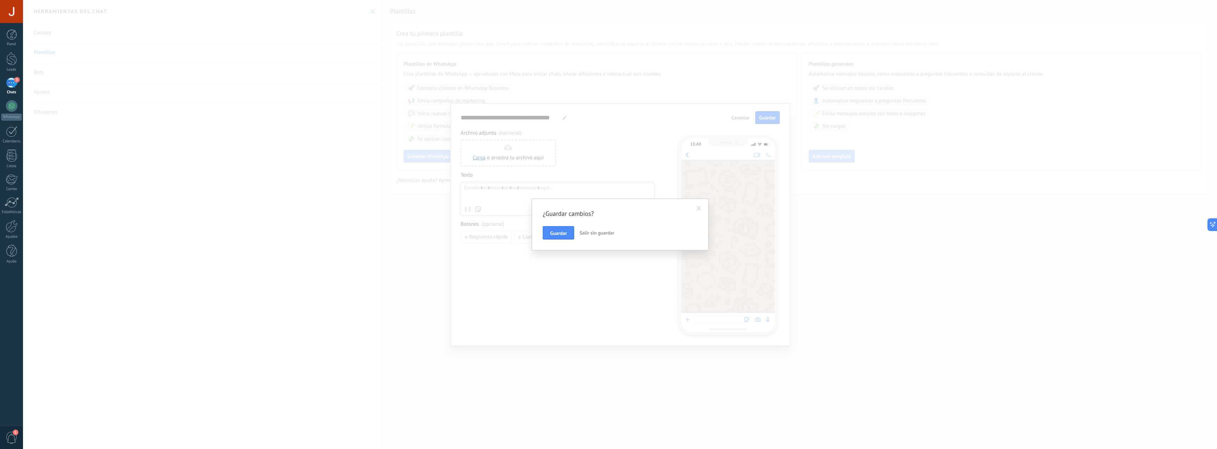
click at [590, 234] on span "Salir sin guardar" at bounding box center [596, 233] width 35 height 6
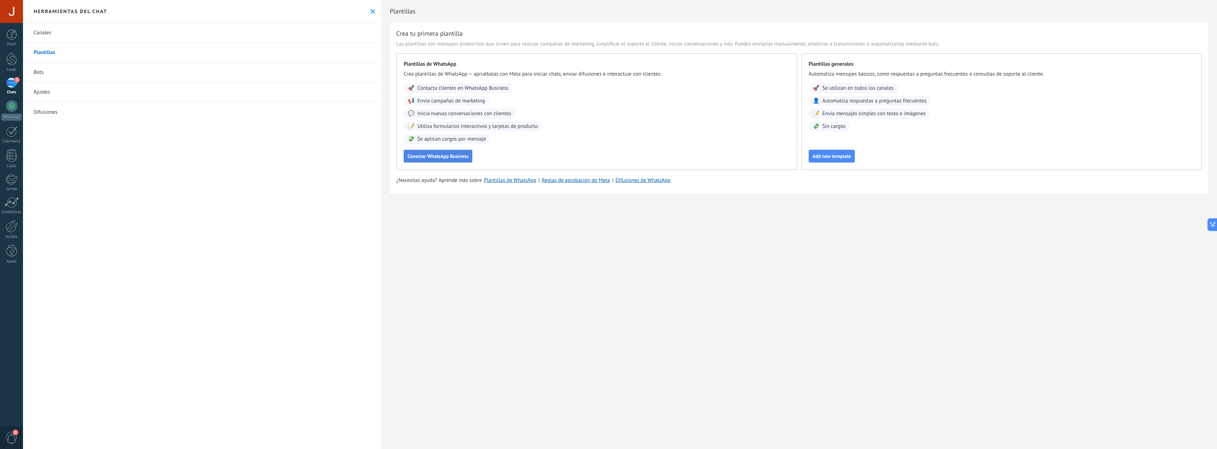
click at [445, 157] on span "Conectar WhatsApp Business" at bounding box center [437, 156] width 61 height 5
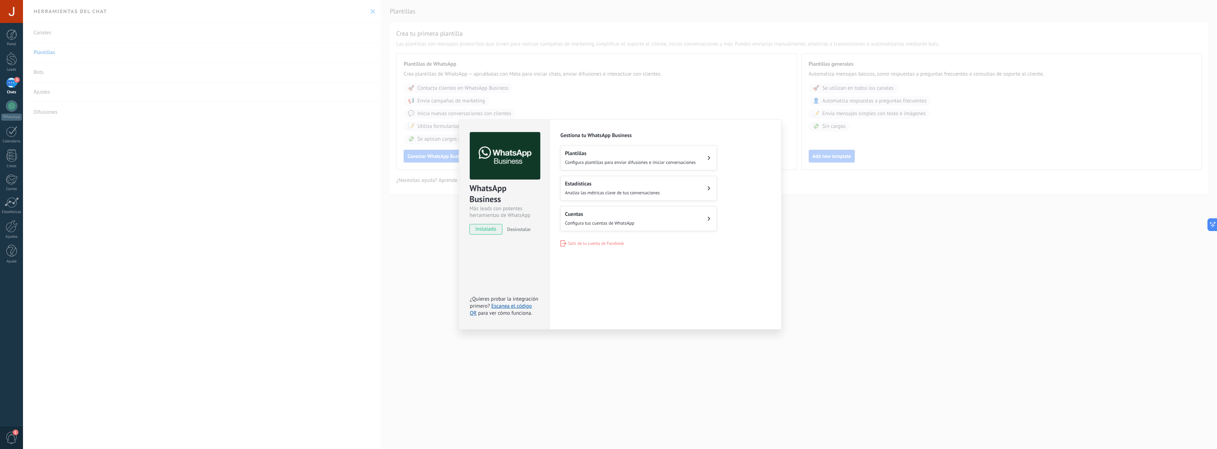
click at [708, 83] on div "WhatsApp Business Más leads con potentes herramientas de WhatsApp instalado Des…" at bounding box center [620, 224] width 1194 height 449
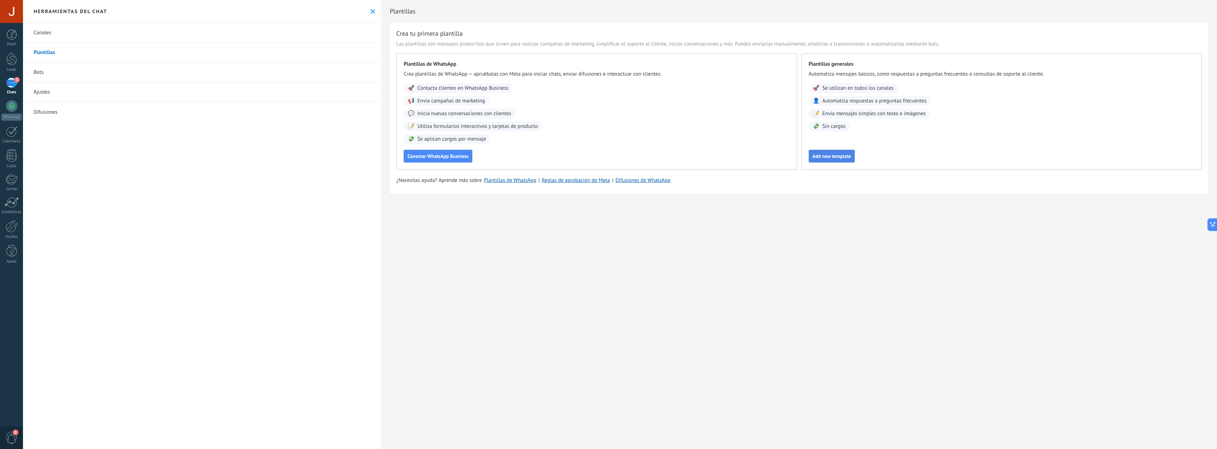
click at [834, 156] on span "Add new template" at bounding box center [831, 156] width 39 height 5
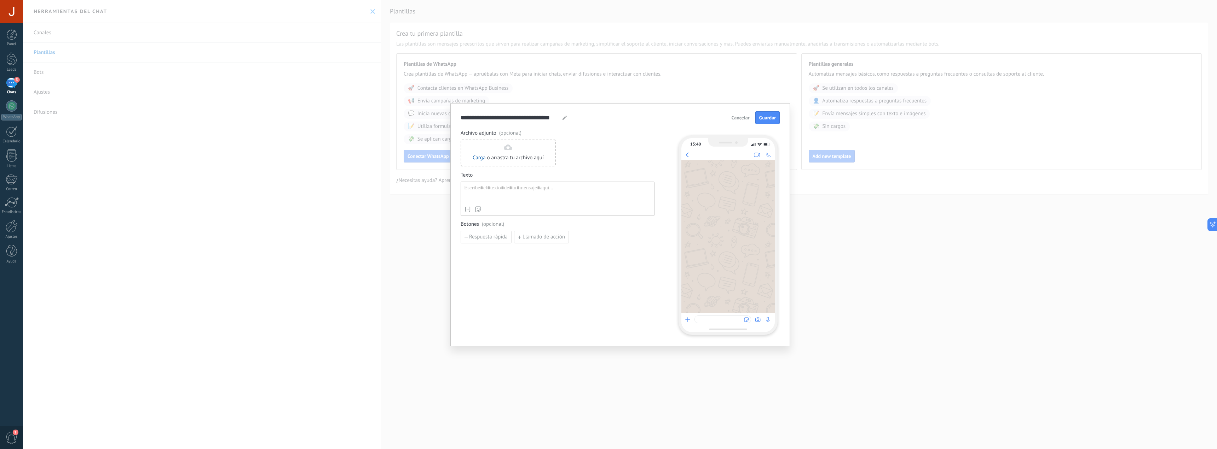
click at [496, 187] on div at bounding box center [557, 194] width 187 height 18
click at [502, 147] on div "Carga o arrastra tu archivo aquí Arrastra aquí" at bounding box center [507, 153] width 71 height 17
click at [563, 118] on icon at bounding box center [564, 118] width 4 height 4
click at [545, 116] on input "**********" at bounding box center [509, 118] width 99 height 8
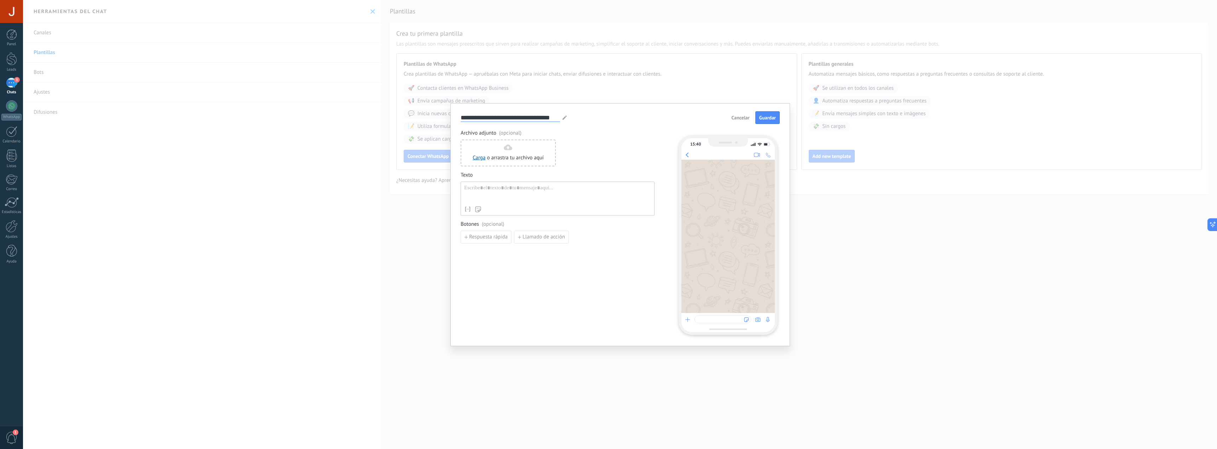
click at [545, 116] on input "**********" at bounding box center [509, 118] width 99 height 8
type input "**********"
click at [504, 193] on div at bounding box center [557, 194] width 187 height 18
paste div
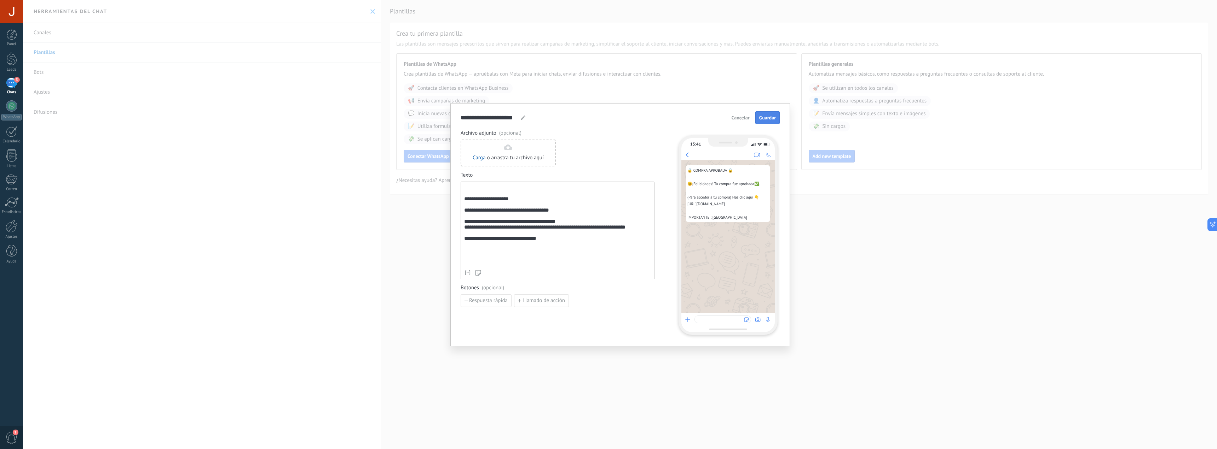
click at [775, 115] on span "Guardar" at bounding box center [767, 117] width 17 height 5
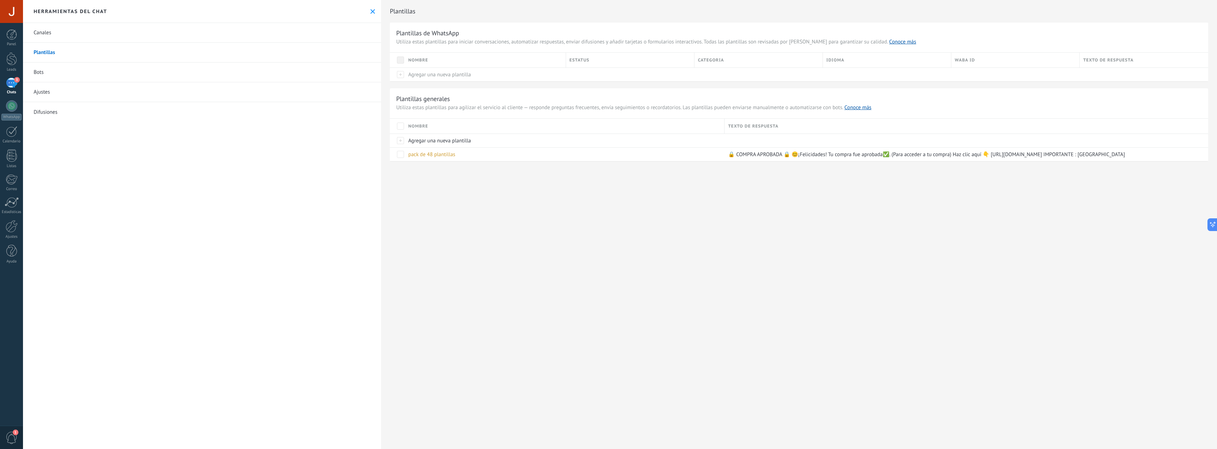
click at [372, 12] on icon at bounding box center [372, 11] width 5 height 5
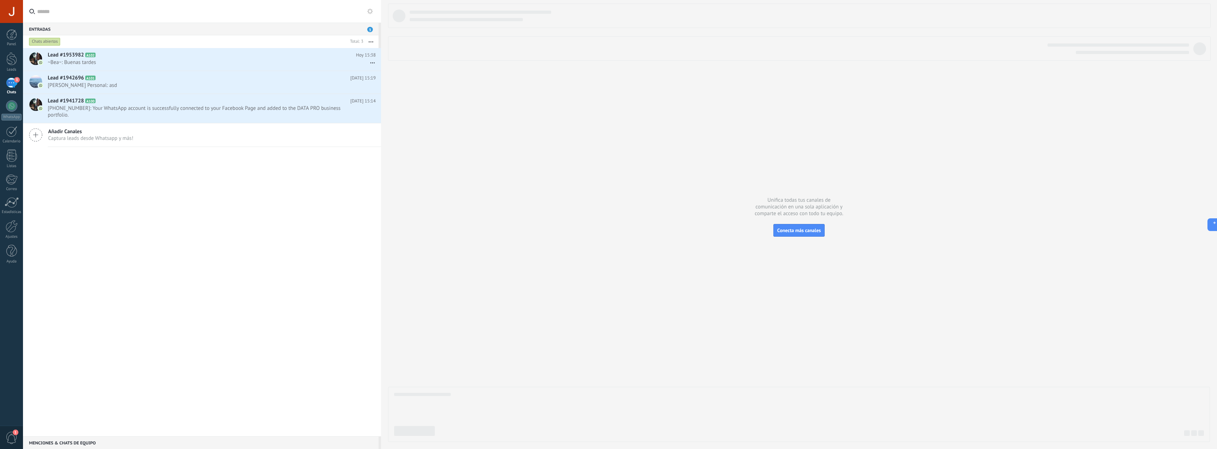
click at [367, 13] on button at bounding box center [370, 11] width 8 height 8
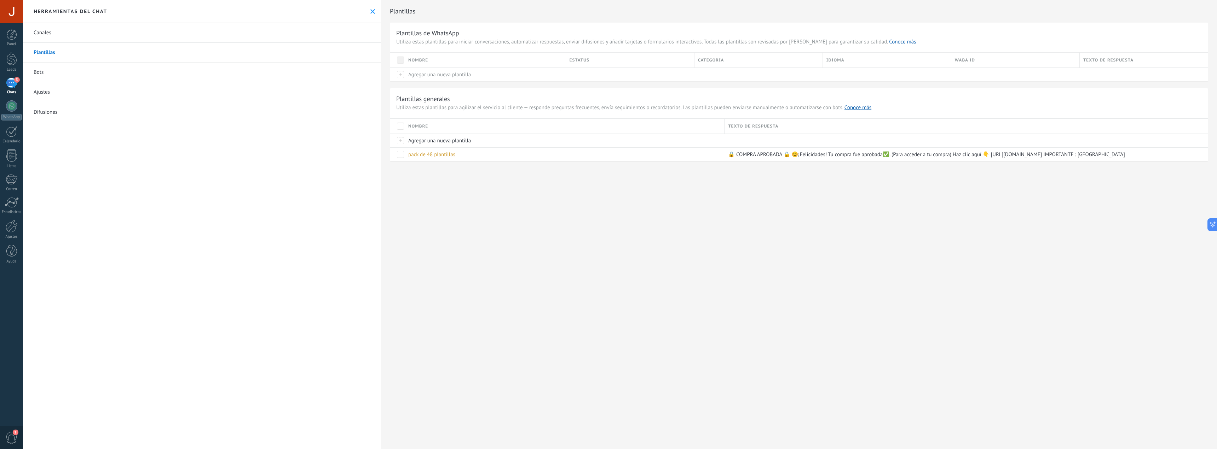
click at [130, 69] on link "Bots" at bounding box center [202, 73] width 358 height 20
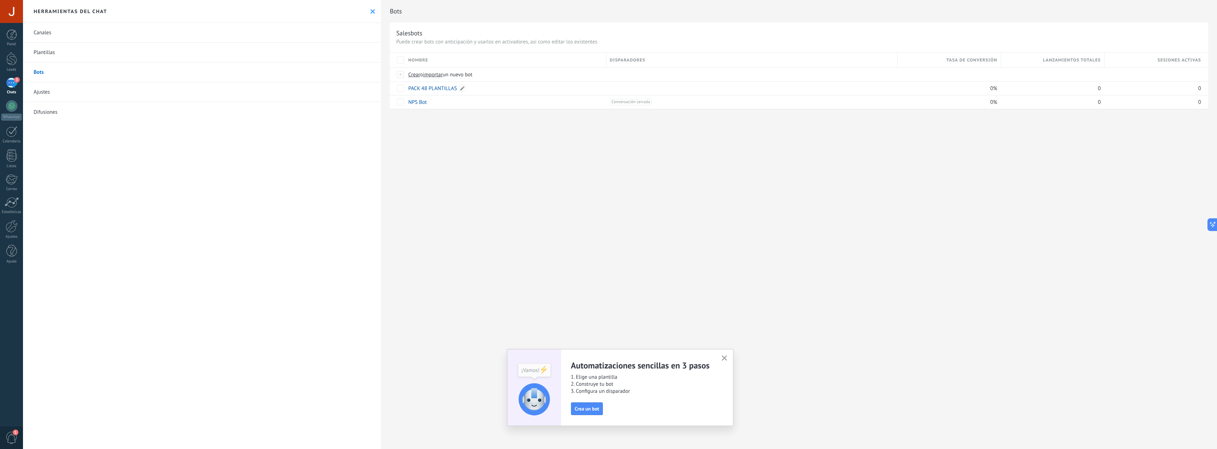
click at [495, 92] on div "PACK 48 PLANTILLAS" at bounding box center [504, 88] width 198 height 13
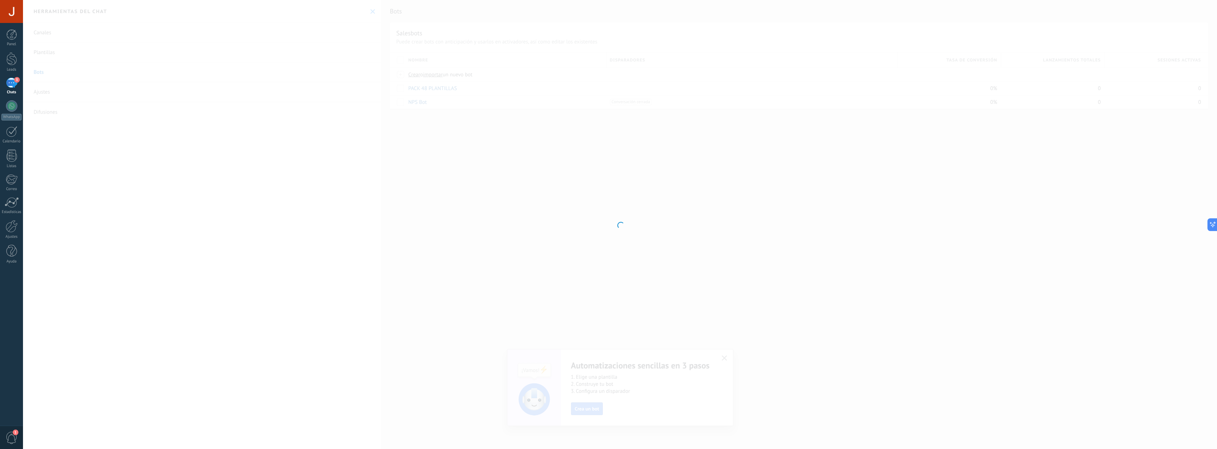
type input "**********"
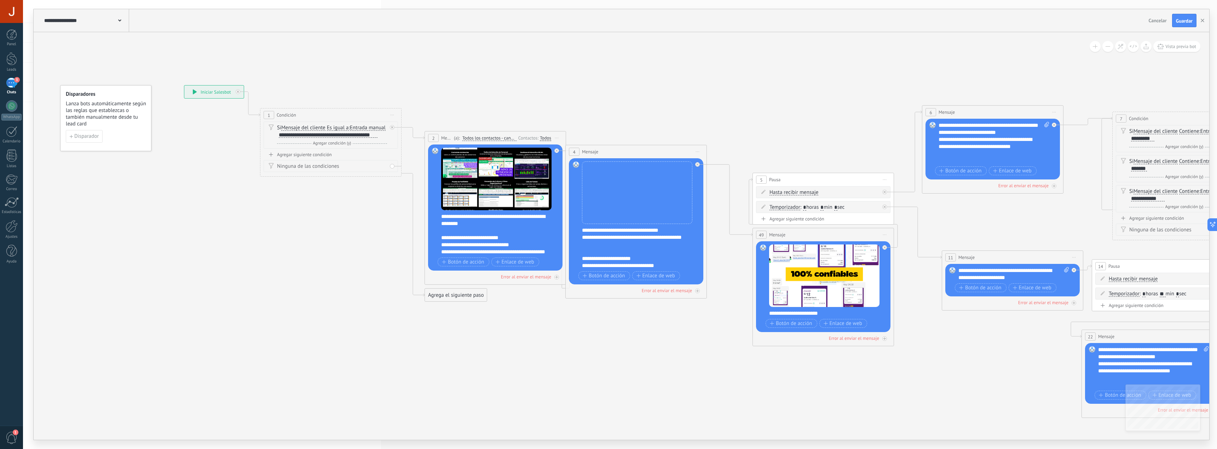
click at [341, 138] on div "**********" at bounding box center [328, 135] width 99 height 6
paste div
click at [364, 138] on div "**********" at bounding box center [323, 135] width 88 height 6
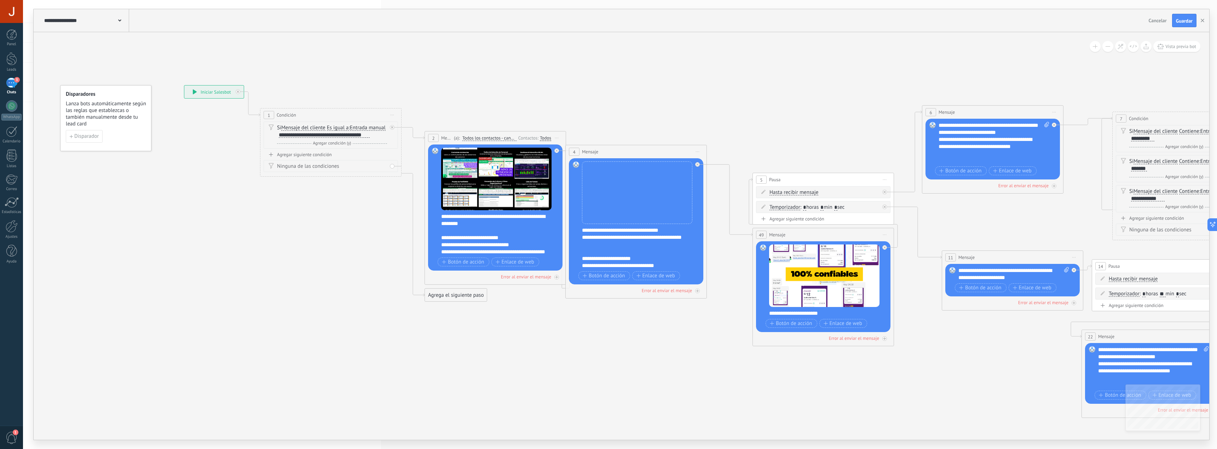
click at [368, 138] on div "**********" at bounding box center [324, 135] width 91 height 6
click at [311, 138] on div "**********" at bounding box center [320, 135] width 83 height 6
copy div "**********"
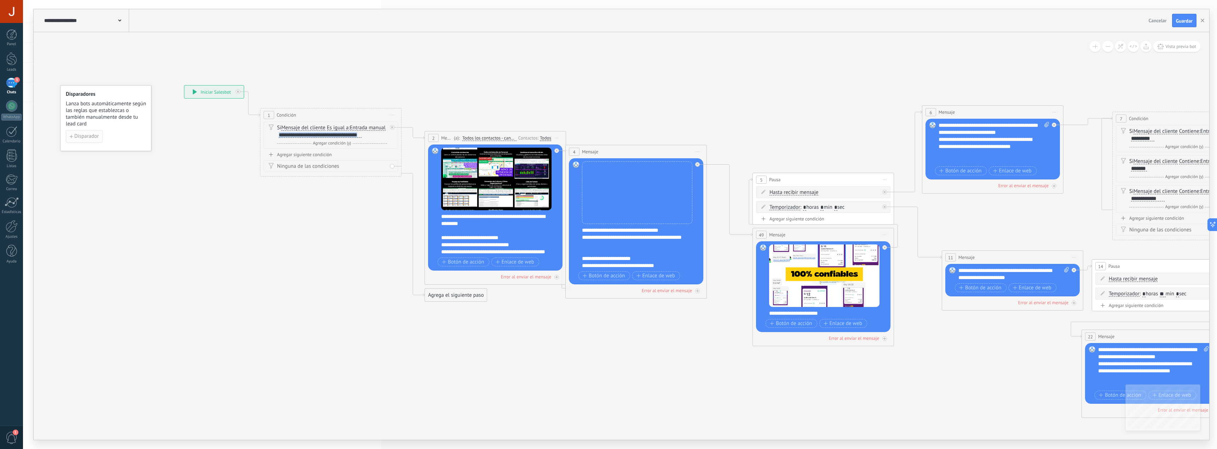
click at [91, 138] on span "Disparador" at bounding box center [86, 136] width 24 height 5
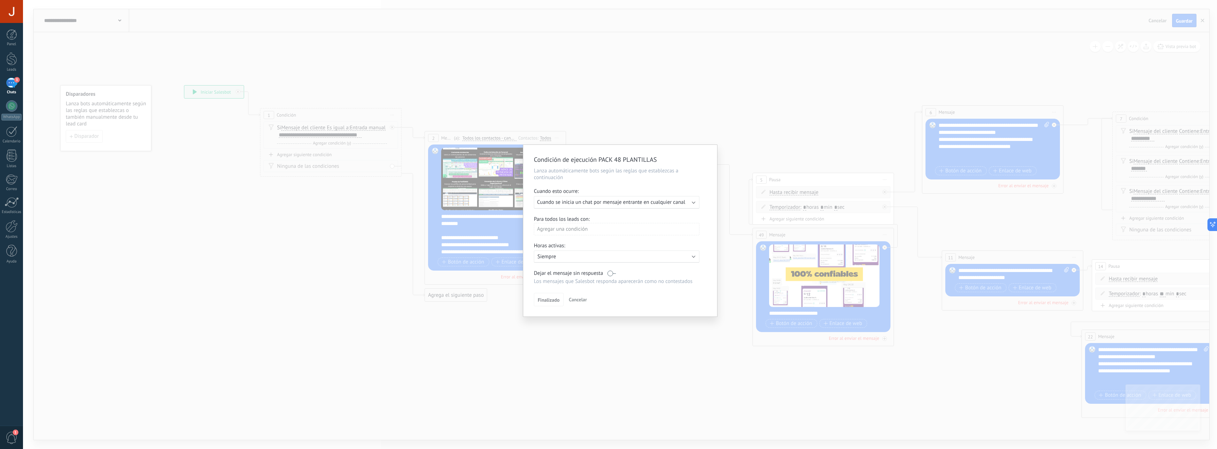
click at [569, 226] on div "Agregar una condición" at bounding box center [617, 229] width 166 height 12
click at [558, 257] on div "Etapa del lead" at bounding box center [565, 256] width 55 height 10
click at [0, 0] on div "Incoming leads" at bounding box center [0, 0] width 0 height 0
click at [552, 302] on div "Incoming leads Contacto inicial Negociación Debate contractual Discusión de con…" at bounding box center [617, 330] width 166 height 238
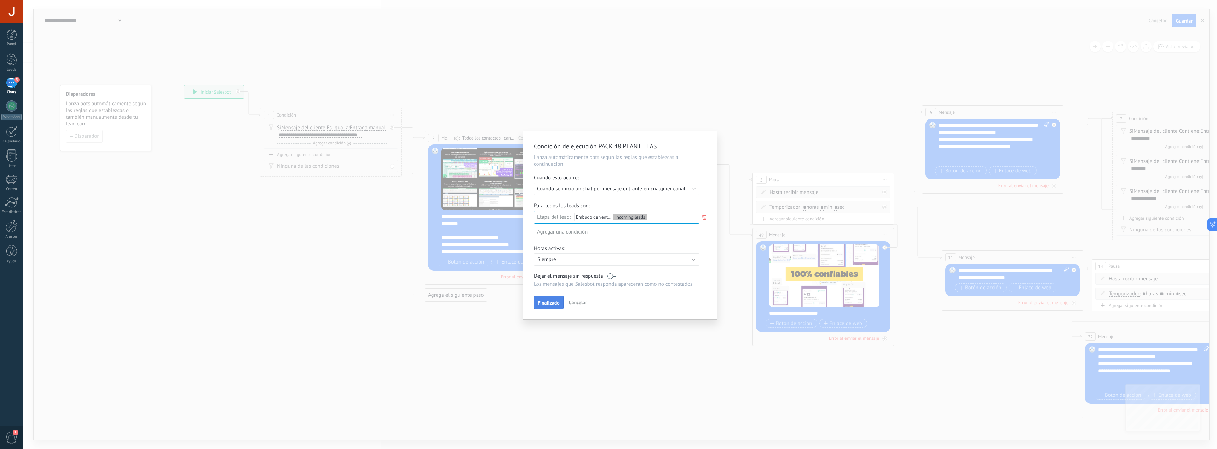
click at [553, 302] on span "Finalizado" at bounding box center [549, 303] width 22 height 5
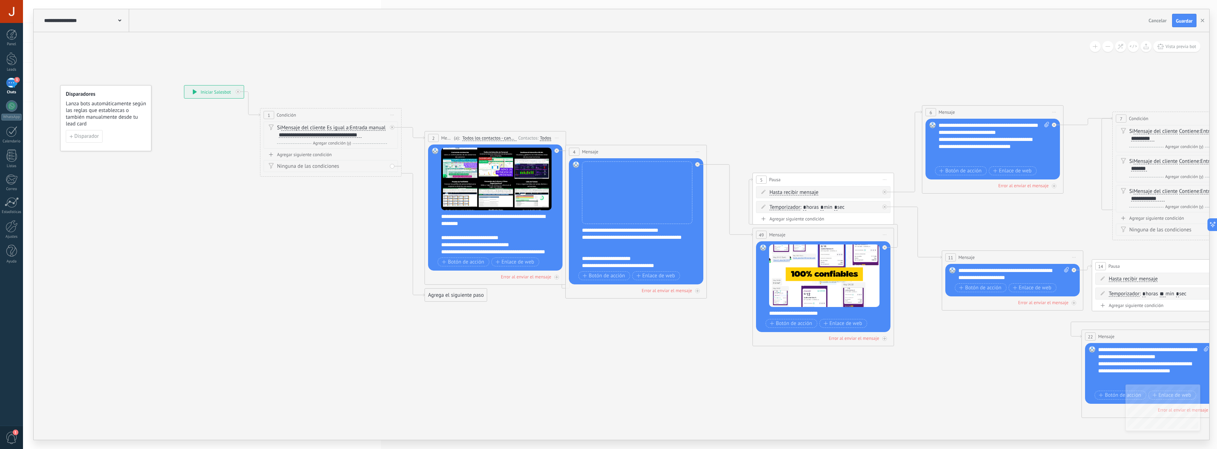
click at [553, 302] on div at bounding box center [620, 224] width 1194 height 449
click at [1178, 19] on span "Guardar" at bounding box center [1184, 20] width 17 height 5
drag, startPoint x: 361, startPoint y: 141, endPoint x: 351, endPoint y: 141, distance: 10.3
click at [351, 139] on div "Si Mensaje del cliente Mensaje del cliente Emoción de la conversación Comentari…" at bounding box center [332, 131] width 110 height 14
drag, startPoint x: 349, startPoint y: 141, endPoint x: 367, endPoint y: 143, distance: 17.8
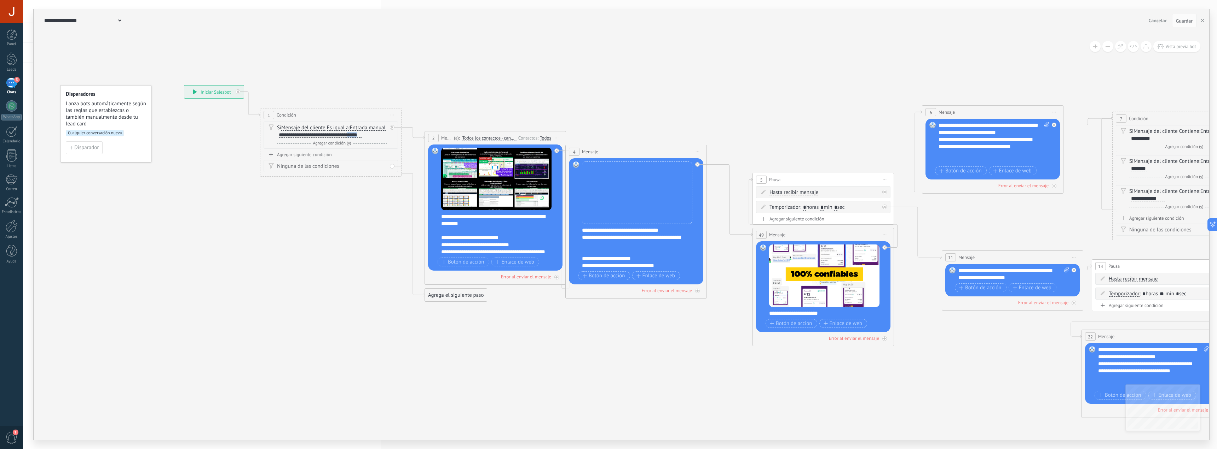
click at [367, 139] on div "Si Mensaje del cliente Mensaje del cliente Emoción de la conversación Comentari…" at bounding box center [332, 131] width 110 height 14
click at [1079, 31] on div "**********" at bounding box center [621, 20] width 1175 height 23
click at [1182, 22] on span "Guardar" at bounding box center [1184, 20] width 17 height 5
click at [336, 128] on span "Es igual a" at bounding box center [338, 128] width 22 height 6
click at [336, 128] on button "Es igual a" at bounding box center [367, 128] width 88 height 13
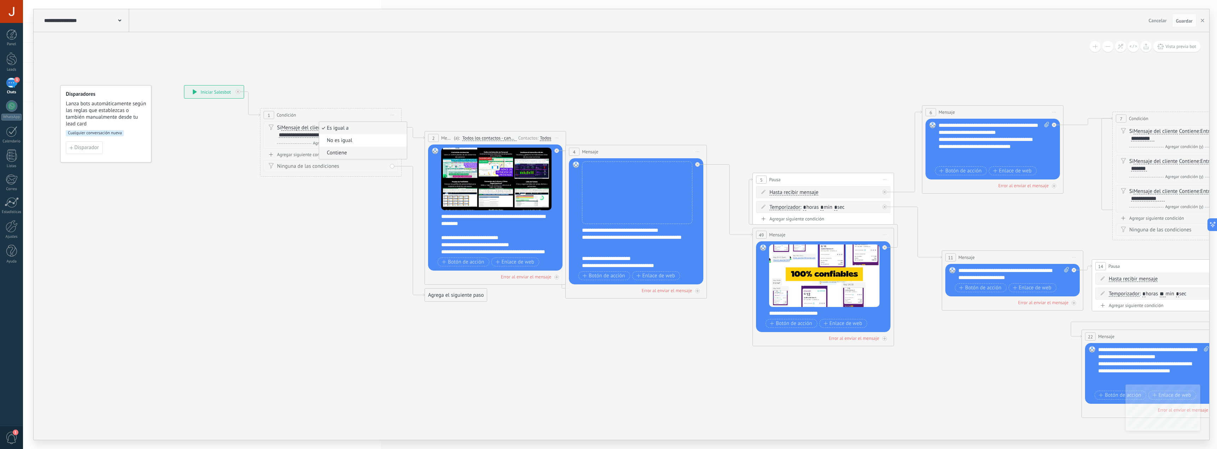
click at [343, 152] on span "Contiene" at bounding box center [362, 153] width 86 height 7
click at [378, 126] on span "Entrada manual" at bounding box center [366, 128] width 36 height 6
click at [378, 126] on button "Entrada manual" at bounding box center [388, 128] width 88 height 13
click at [378, 163] on span "Entrada manual" at bounding box center [383, 163] width 86 height 7
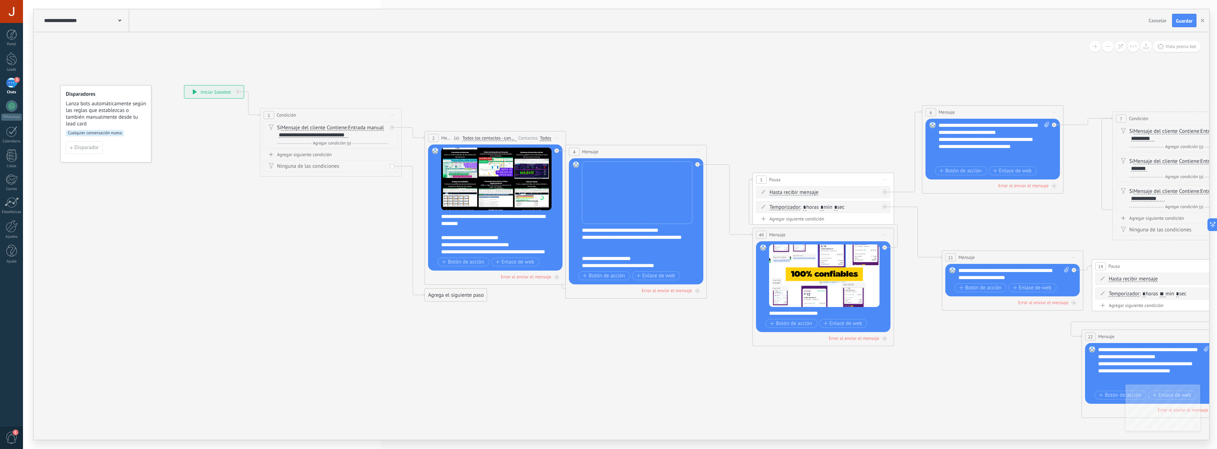
click at [376, 126] on span "Entrada manual" at bounding box center [366, 128] width 36 height 6
click at [376, 126] on button "Entrada manual" at bounding box center [388, 128] width 88 height 13
click at [1193, 19] on button "Guardar" at bounding box center [1184, 20] width 24 height 13
click at [340, 127] on span "Contiene" at bounding box center [337, 128] width 20 height 6
click at [340, 127] on button "Contiene" at bounding box center [367, 128] width 88 height 13
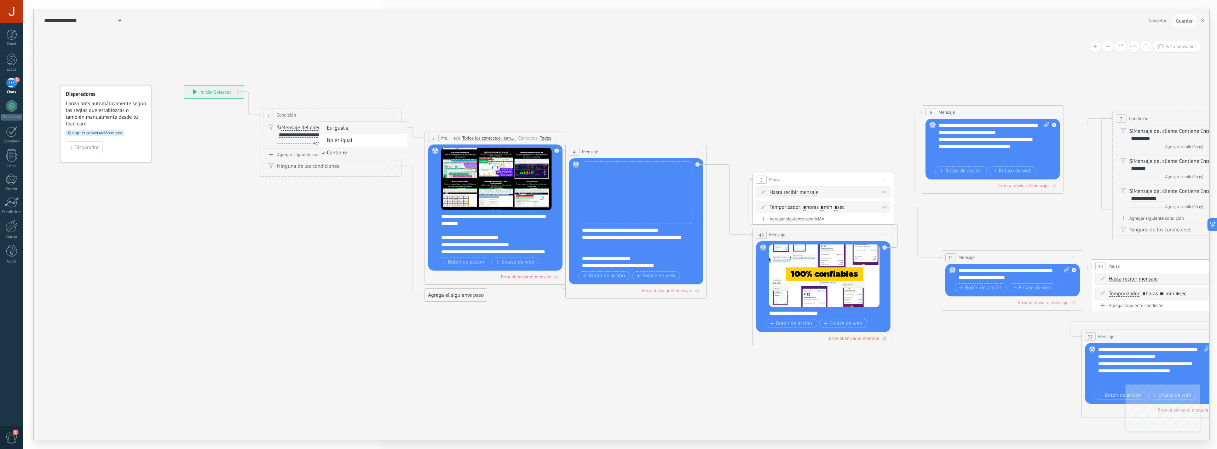
click at [338, 128] on span "Es igual a" at bounding box center [362, 128] width 86 height 7
click at [364, 211] on icon at bounding box center [970, 348] width 1926 height 880
click at [1183, 21] on span "Guardar" at bounding box center [1184, 20] width 17 height 5
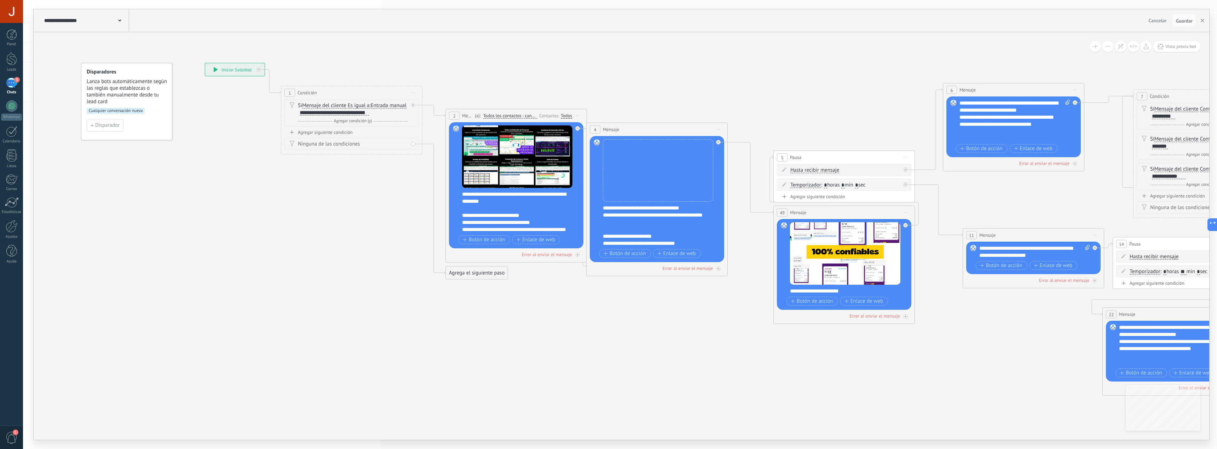
drag, startPoint x: 673, startPoint y: 359, endPoint x: 694, endPoint y: 337, distance: 30.5
click at [694, 337] on icon at bounding box center [991, 326] width 1926 height 880
click at [366, 110] on div "Si Mensaje del cliente Mensaje del cliente Emoción de la conversación Comentari…" at bounding box center [353, 109] width 110 height 14
click at [365, 112] on div "**********" at bounding box center [334, 113] width 69 height 6
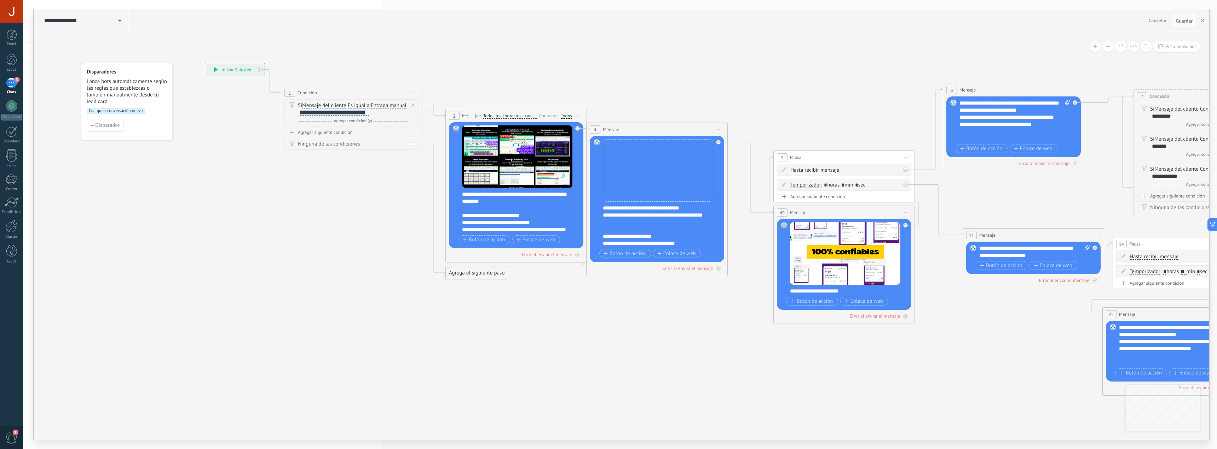
click at [365, 112] on div "**********" at bounding box center [334, 113] width 69 height 6
copy div "**********"
click at [344, 114] on div "**********" at bounding box center [334, 113] width 69 height 6
drag, startPoint x: 336, startPoint y: 112, endPoint x: 341, endPoint y: 107, distance: 7.3
click at [408, 112] on div "Si Mensaje del cliente Mensaje del cliente Emoción de la conversación Comentari…" at bounding box center [351, 112] width 134 height 27
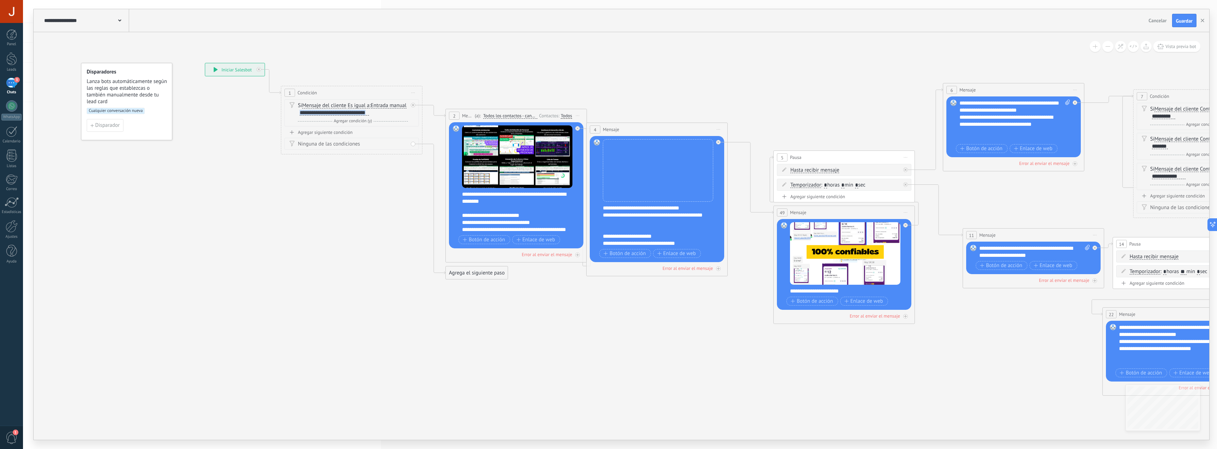
click at [359, 106] on span "Es igual a" at bounding box center [359, 106] width 22 height 6
click at [359, 106] on button "Es igual a" at bounding box center [388, 105] width 88 height 13
click at [376, 128] on span "Contiene" at bounding box center [383, 130] width 86 height 7
click at [355, 111] on div "**********" at bounding box center [334, 113] width 69 height 6
click at [362, 113] on div "**********" at bounding box center [334, 113] width 69 height 6
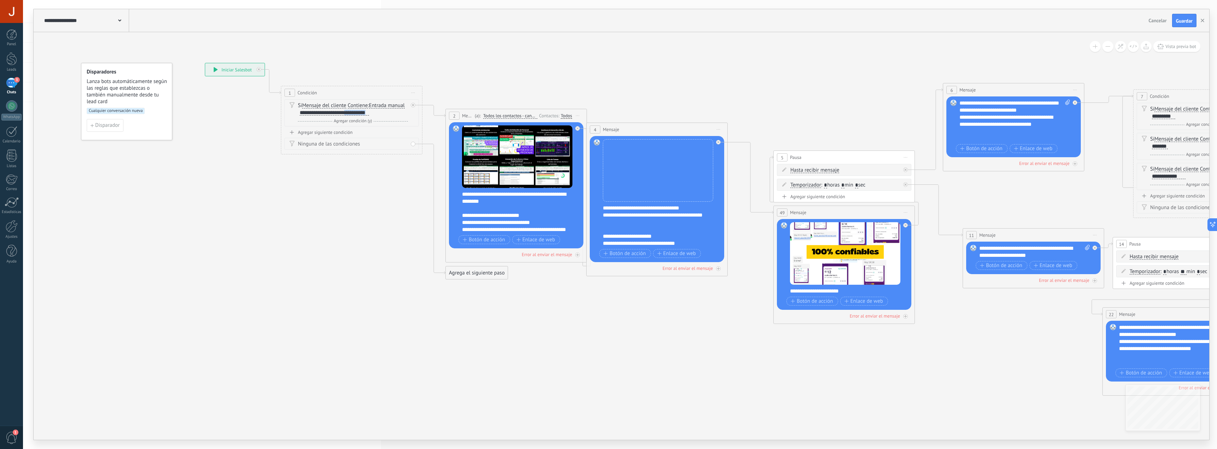
click at [362, 113] on div "**********" at bounding box center [334, 113] width 69 height 6
click at [1183, 20] on span "Guardar" at bounding box center [1184, 20] width 17 height 5
click at [1202, 23] on button "button" at bounding box center [1202, 20] width 11 height 13
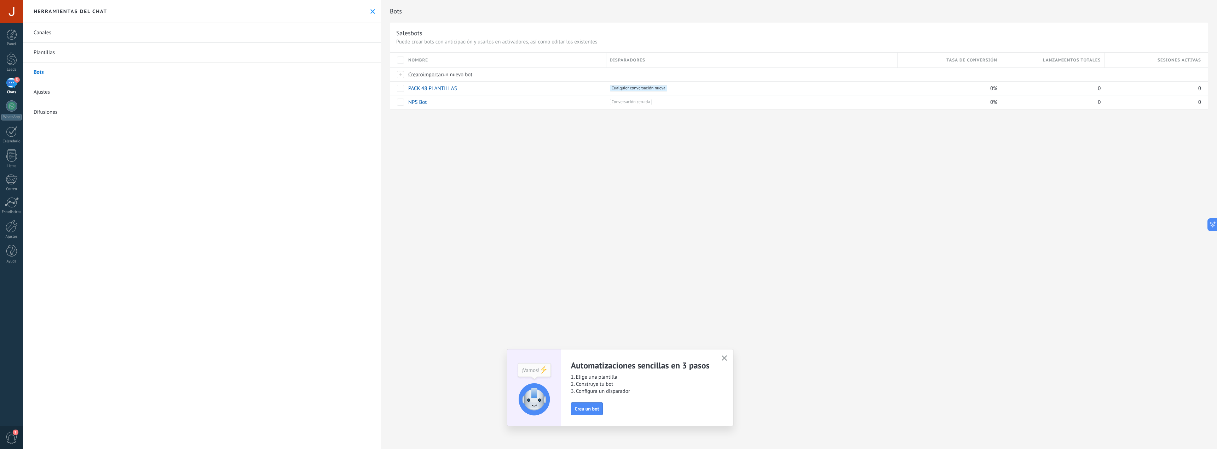
click at [724, 358] on icon "button" at bounding box center [723, 358] width 5 height 5
